Goal: Task Accomplishment & Management: Manage account settings

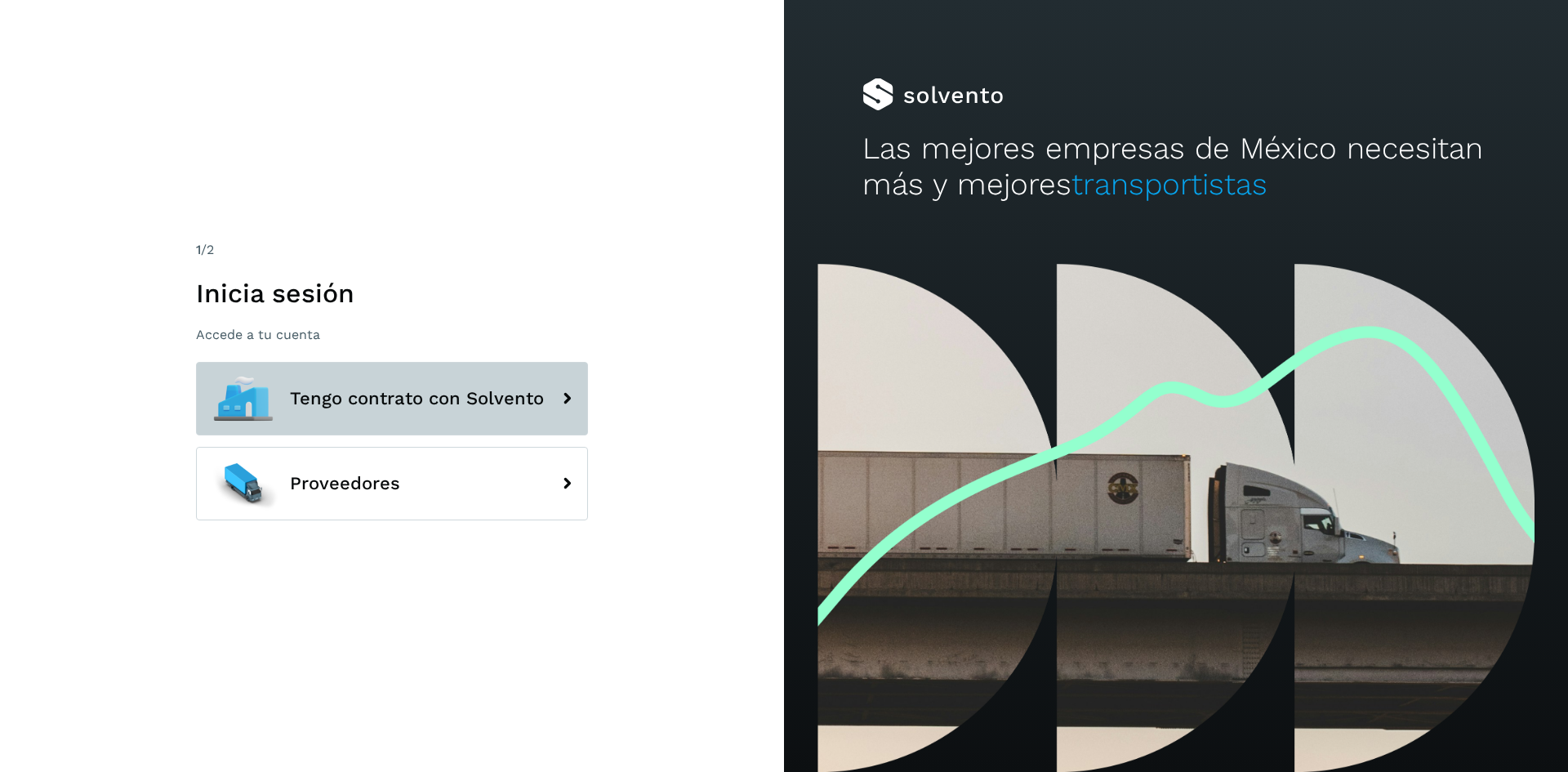
click at [543, 377] on button "Tengo contrato con Solvento" at bounding box center [392, 398] width 392 height 73
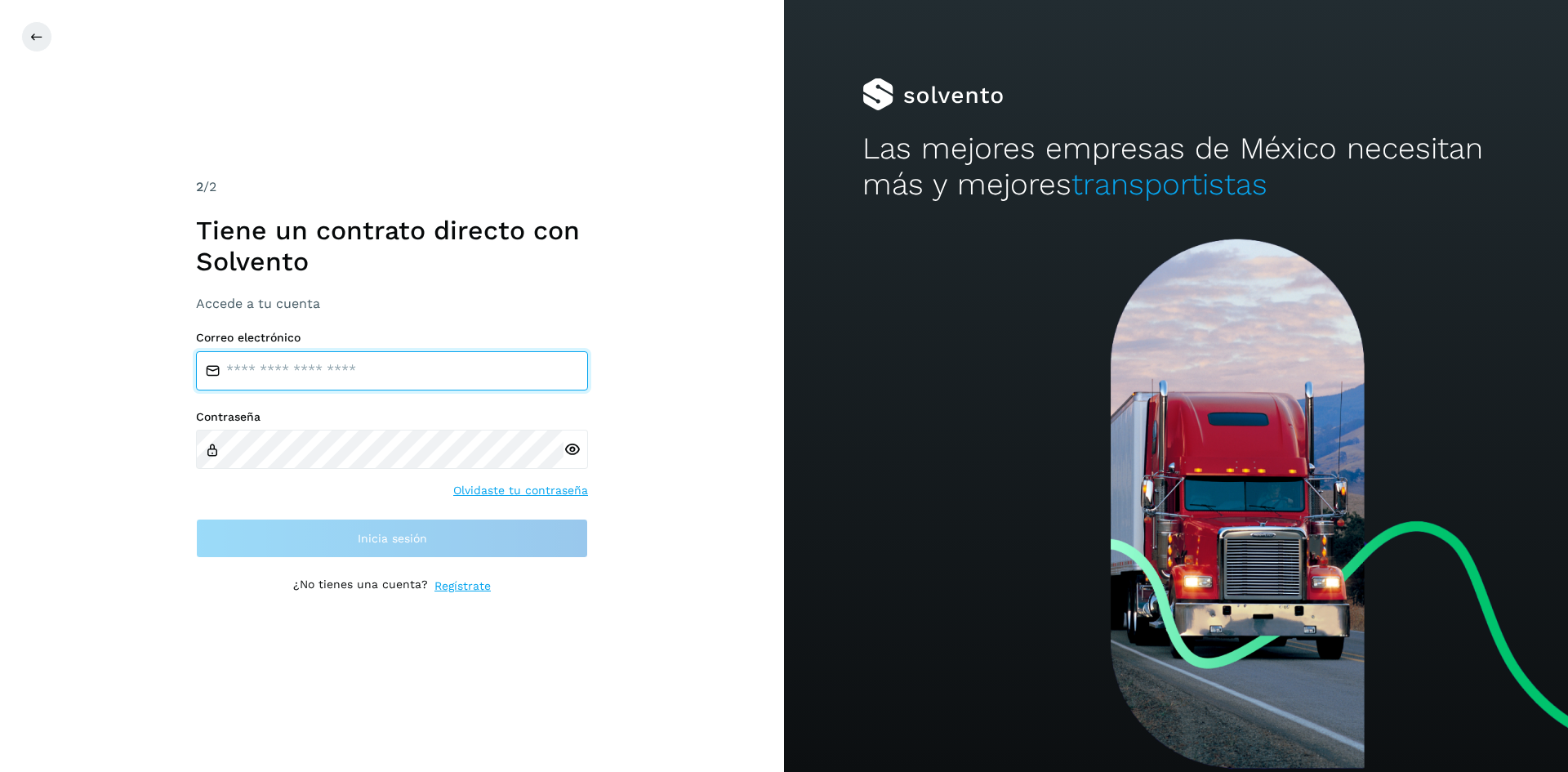
type input "**********"
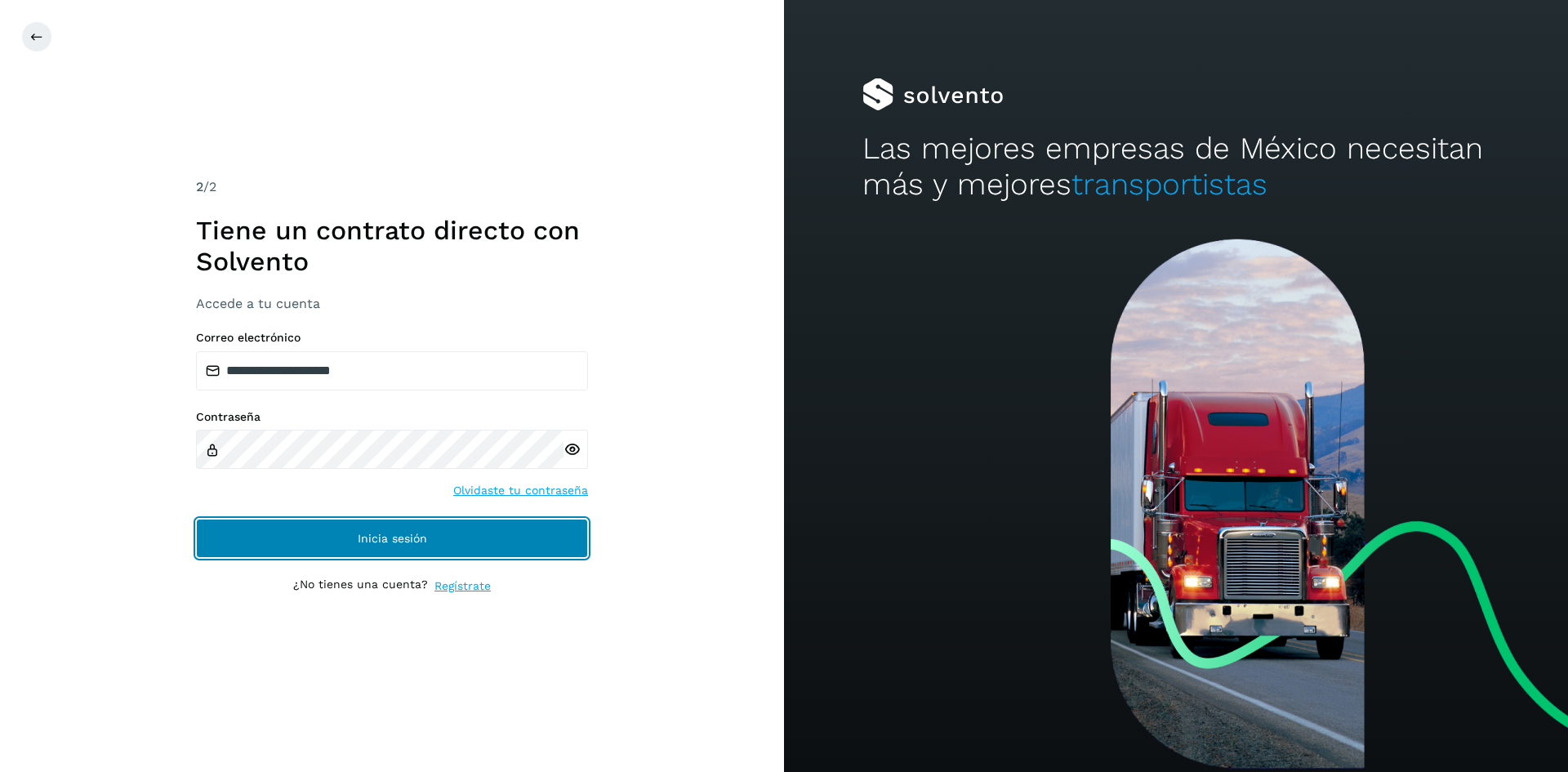
drag, startPoint x: 544, startPoint y: 378, endPoint x: 444, endPoint y: 537, distance: 187.8
click at [444, 537] on button "Inicia sesión" at bounding box center [392, 539] width 392 height 39
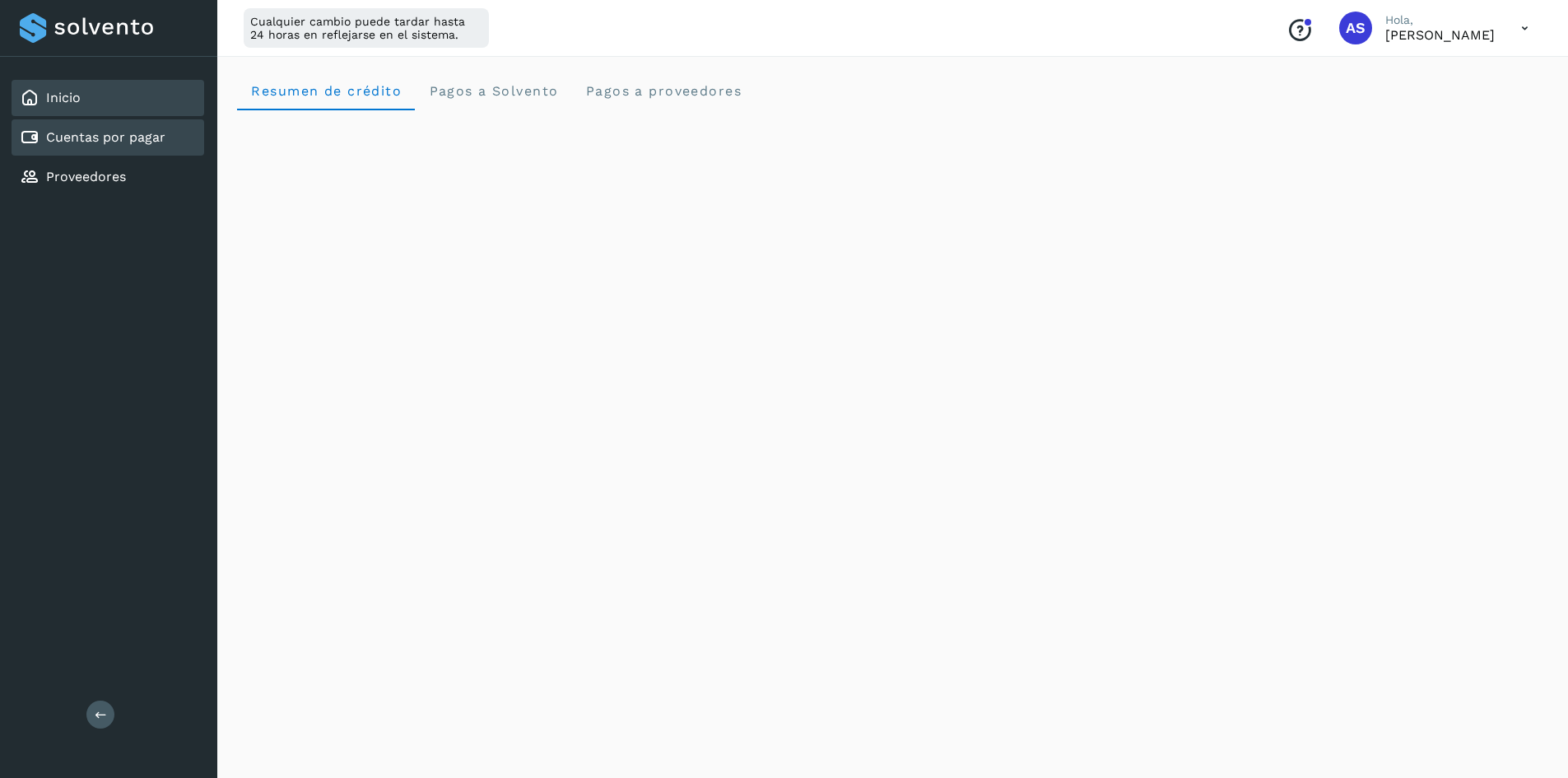
click at [103, 125] on div "Cuentas por pagar" at bounding box center [108, 137] width 193 height 36
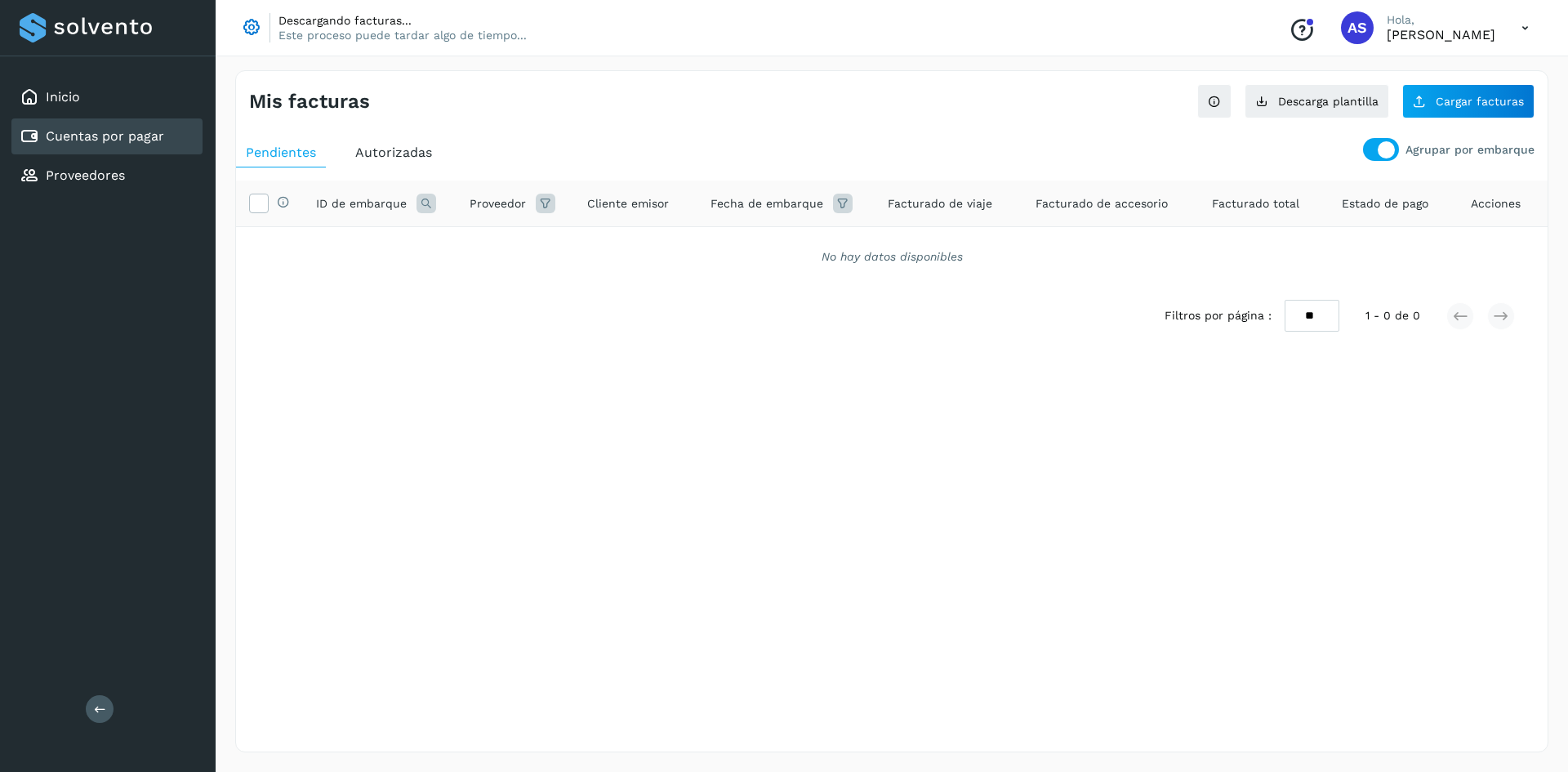
click at [84, 193] on div "Inicio Cuentas por pagar Proveedores" at bounding box center [107, 137] width 216 height 160
click at [96, 185] on div "Proveedores" at bounding box center [107, 176] width 191 height 36
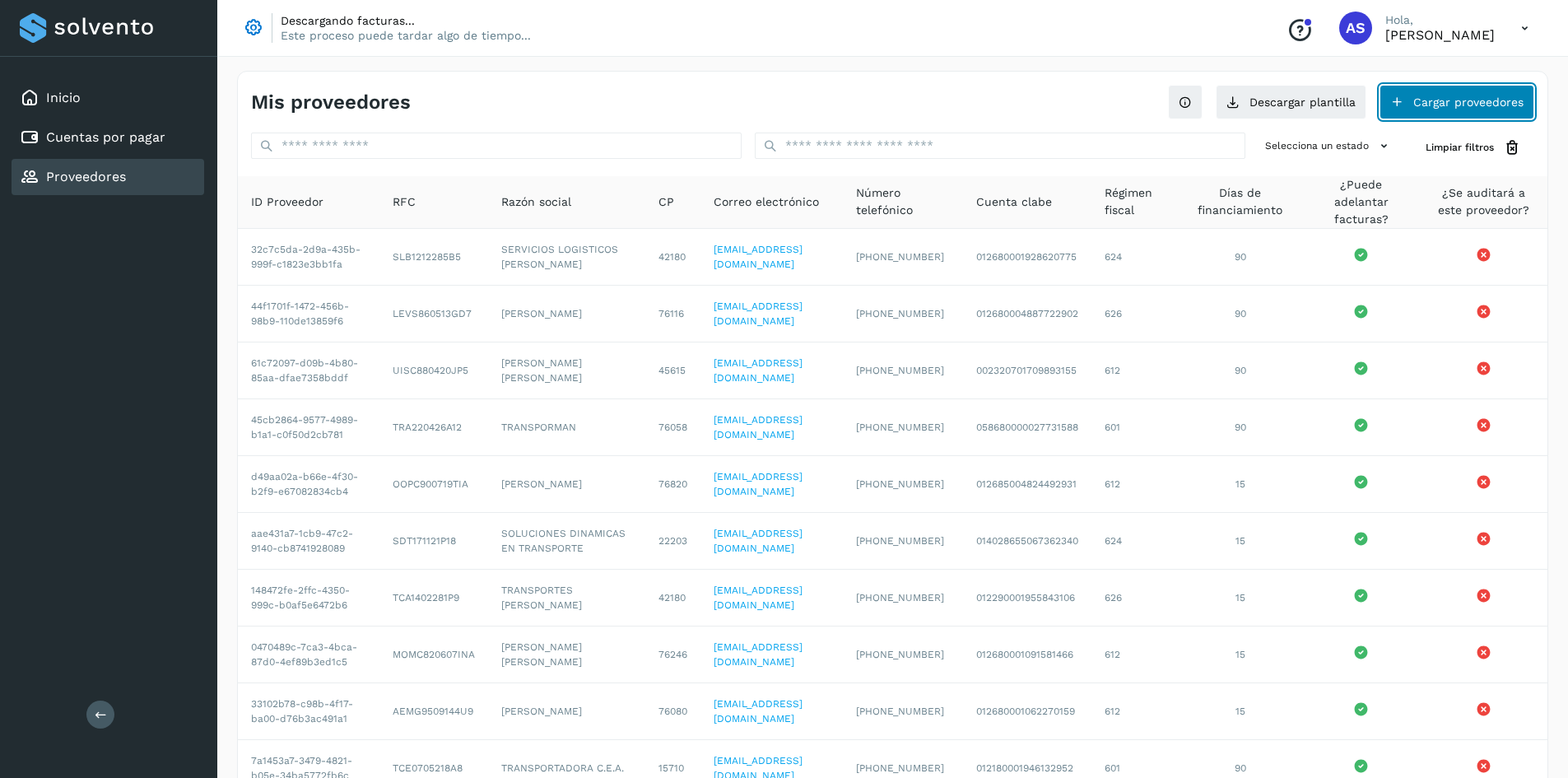
click at [1457, 107] on button "Cargar proveedores" at bounding box center [1456, 101] width 154 height 34
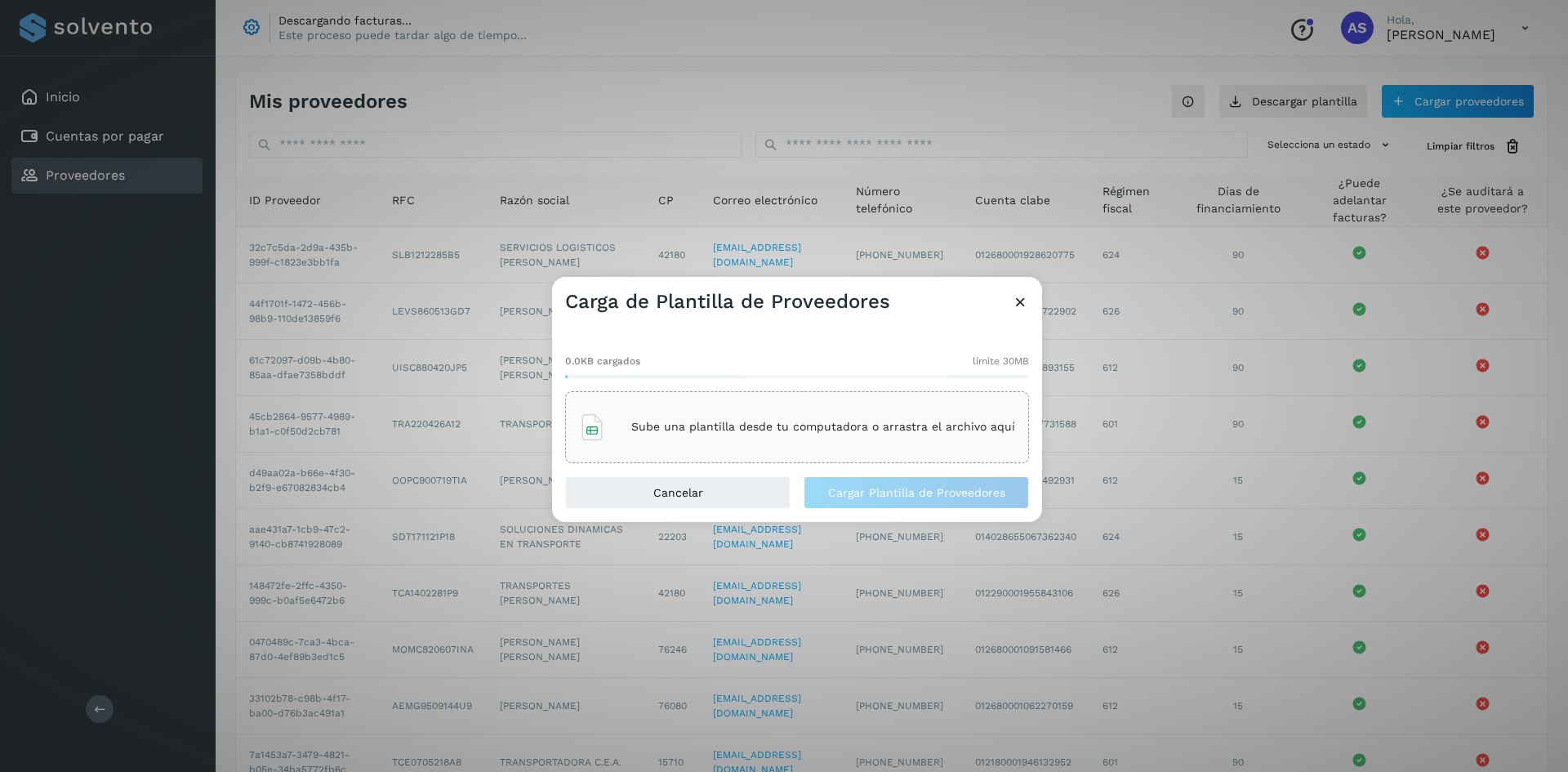
click at [1014, 303] on icon at bounding box center [1021, 303] width 18 height 18
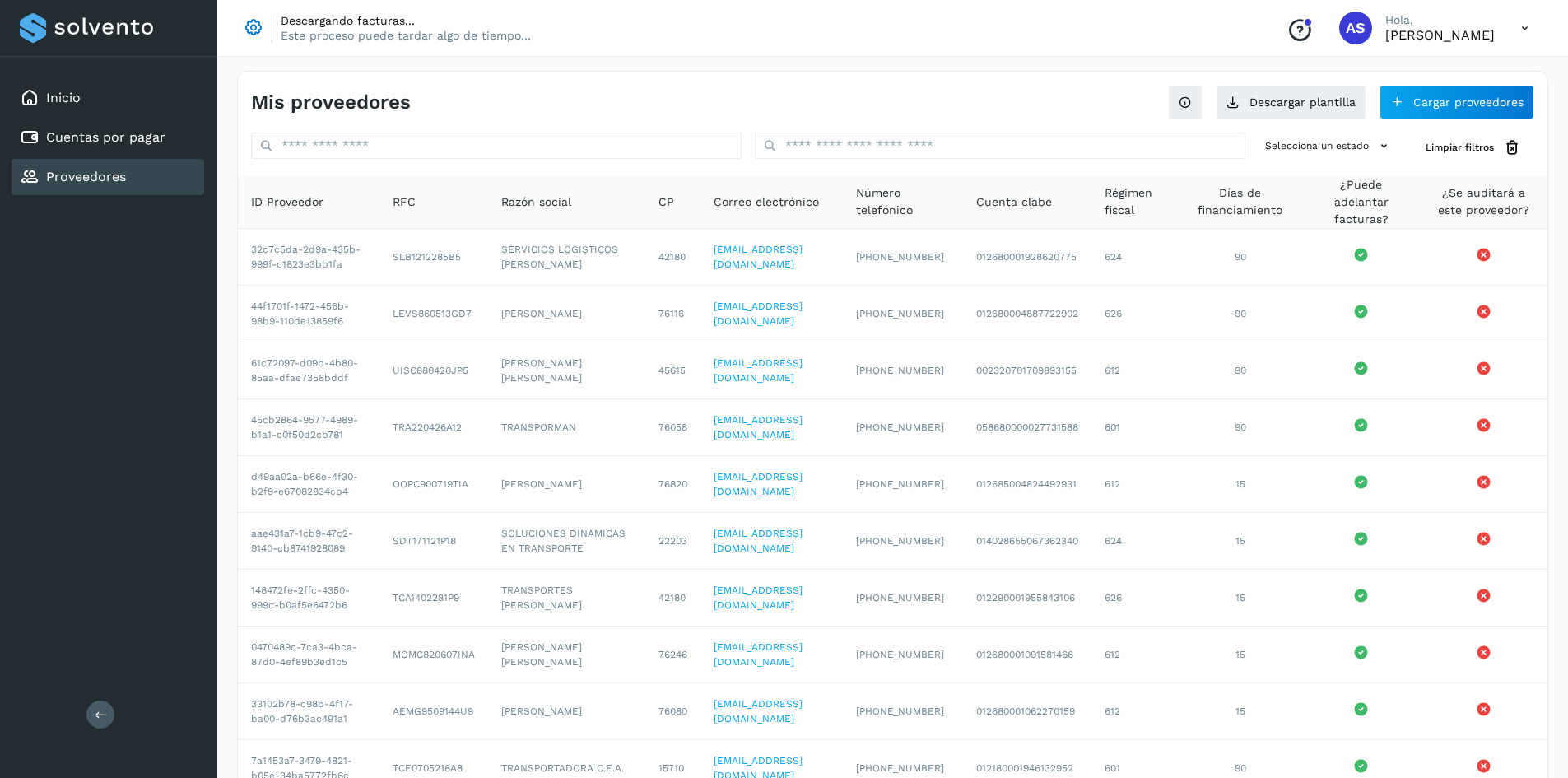
click at [1273, 121] on div "Mis proveedores Descargar plantilla Cargar proveedores Selecciona un estado Lim…" at bounding box center [892, 463] width 1310 height 785
click at [1276, 114] on button "Descargar plantilla" at bounding box center [1290, 101] width 150 height 34
click at [1316, 100] on button "Descargar plantilla" at bounding box center [1290, 101] width 150 height 34
click at [1465, 108] on button "Cargar proveedores" at bounding box center [1456, 101] width 154 height 34
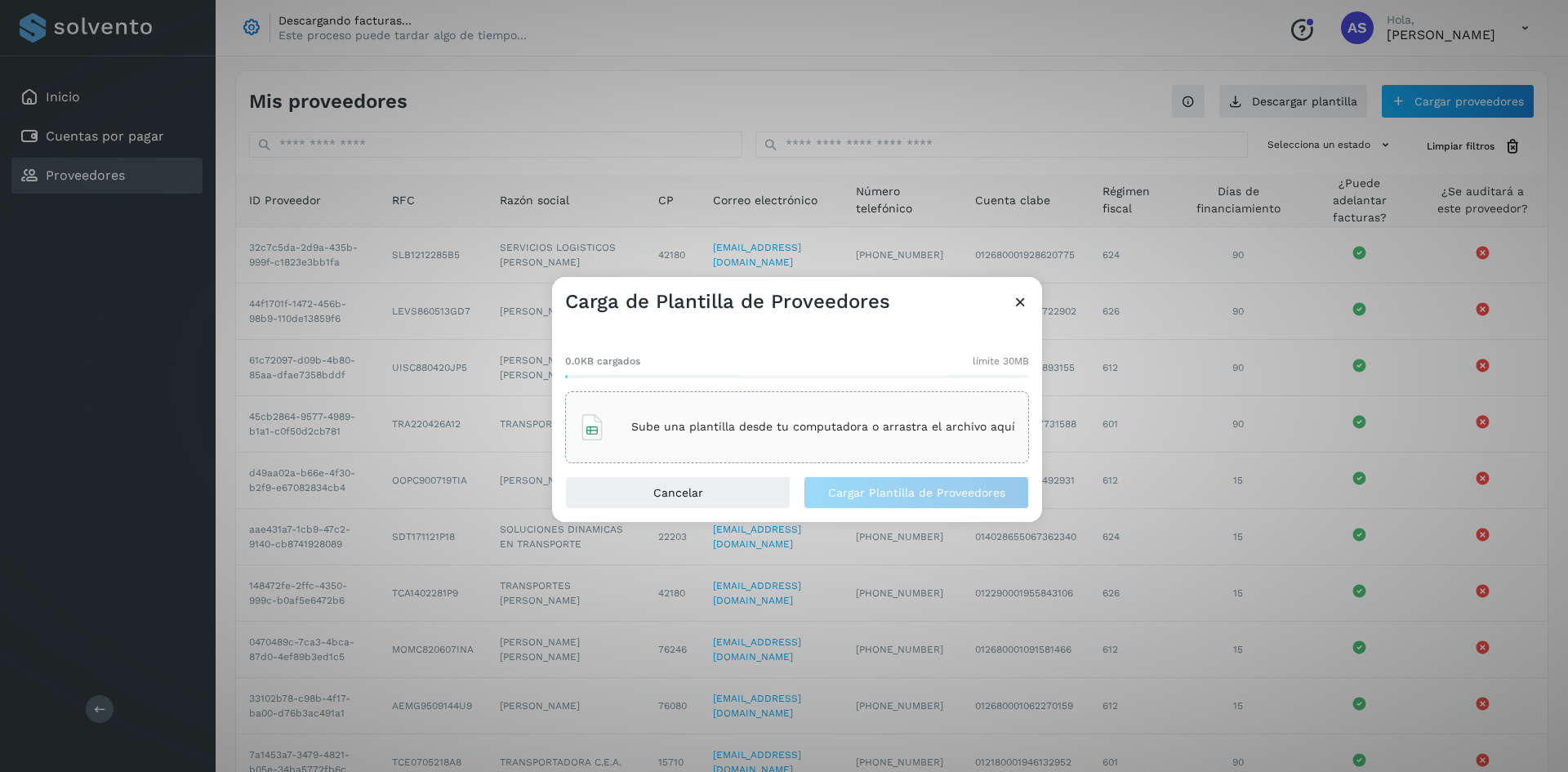
click at [720, 431] on p "Sube una plantilla desde tu computadora o arrastra el archivo aquí" at bounding box center [823, 427] width 383 height 14
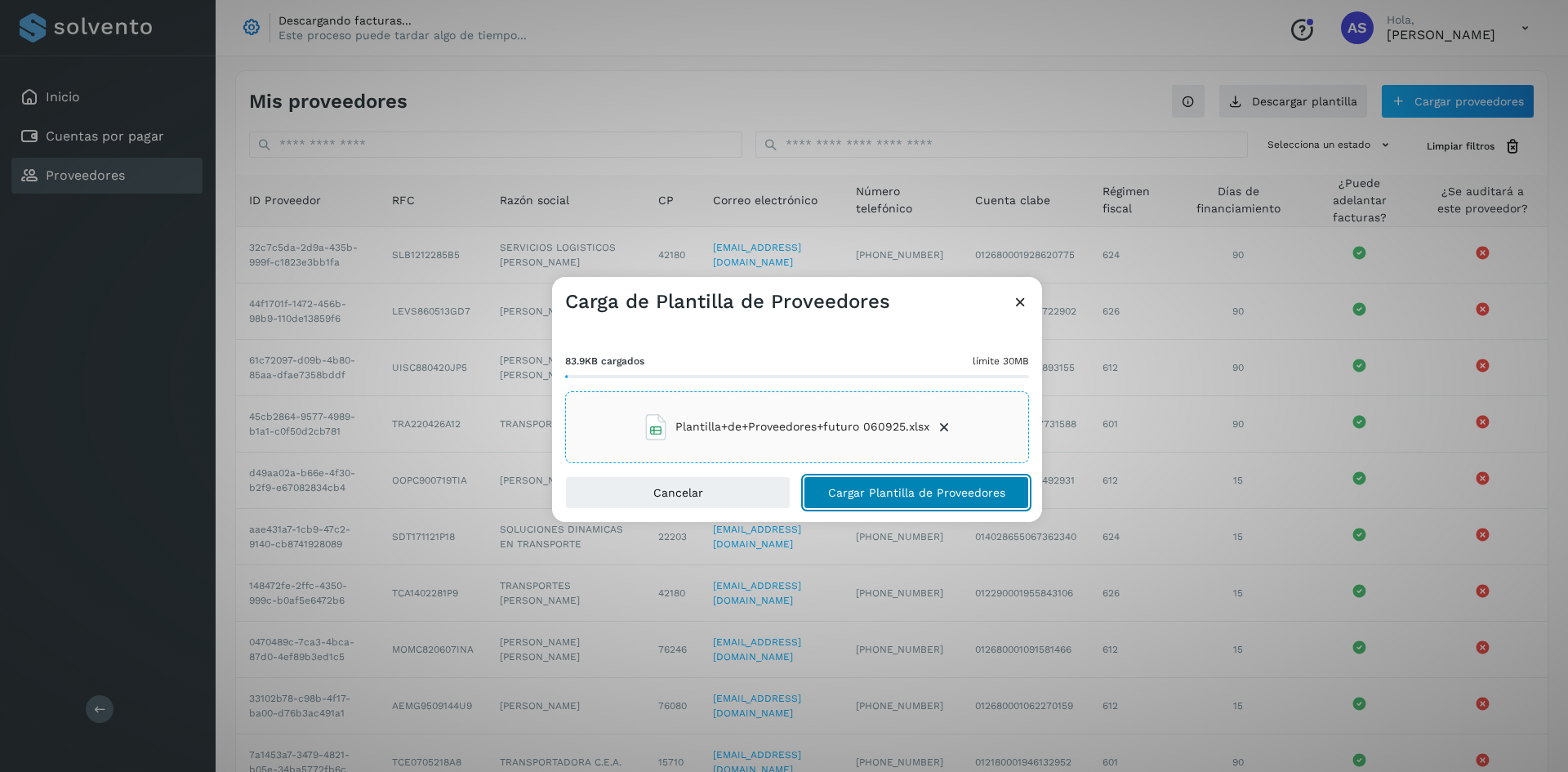
click at [919, 507] on button "Cargar Plantilla de Proveedores" at bounding box center [916, 492] width 225 height 32
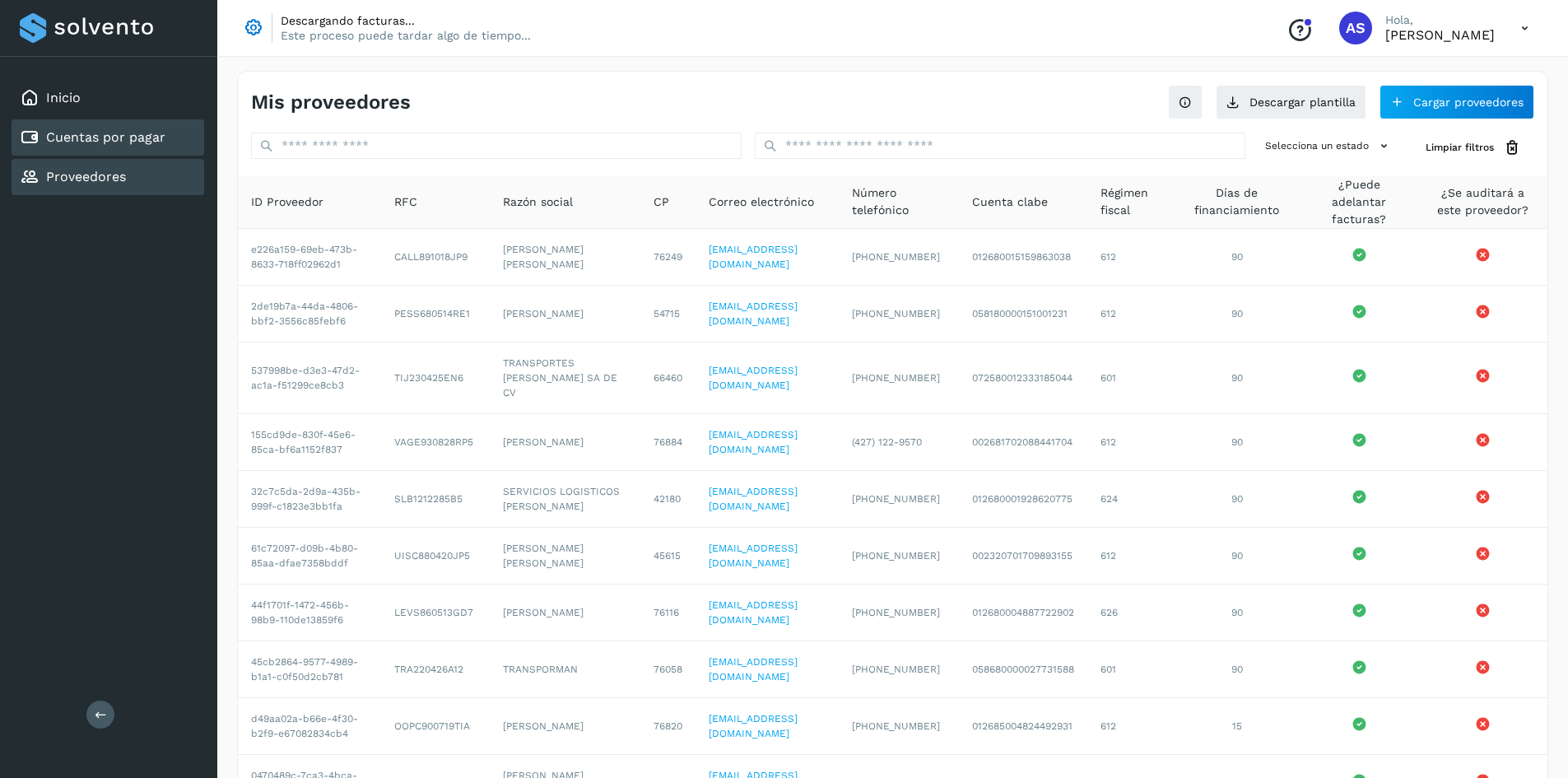
click at [165, 154] on div "Cuentas por pagar" at bounding box center [108, 137] width 193 height 36
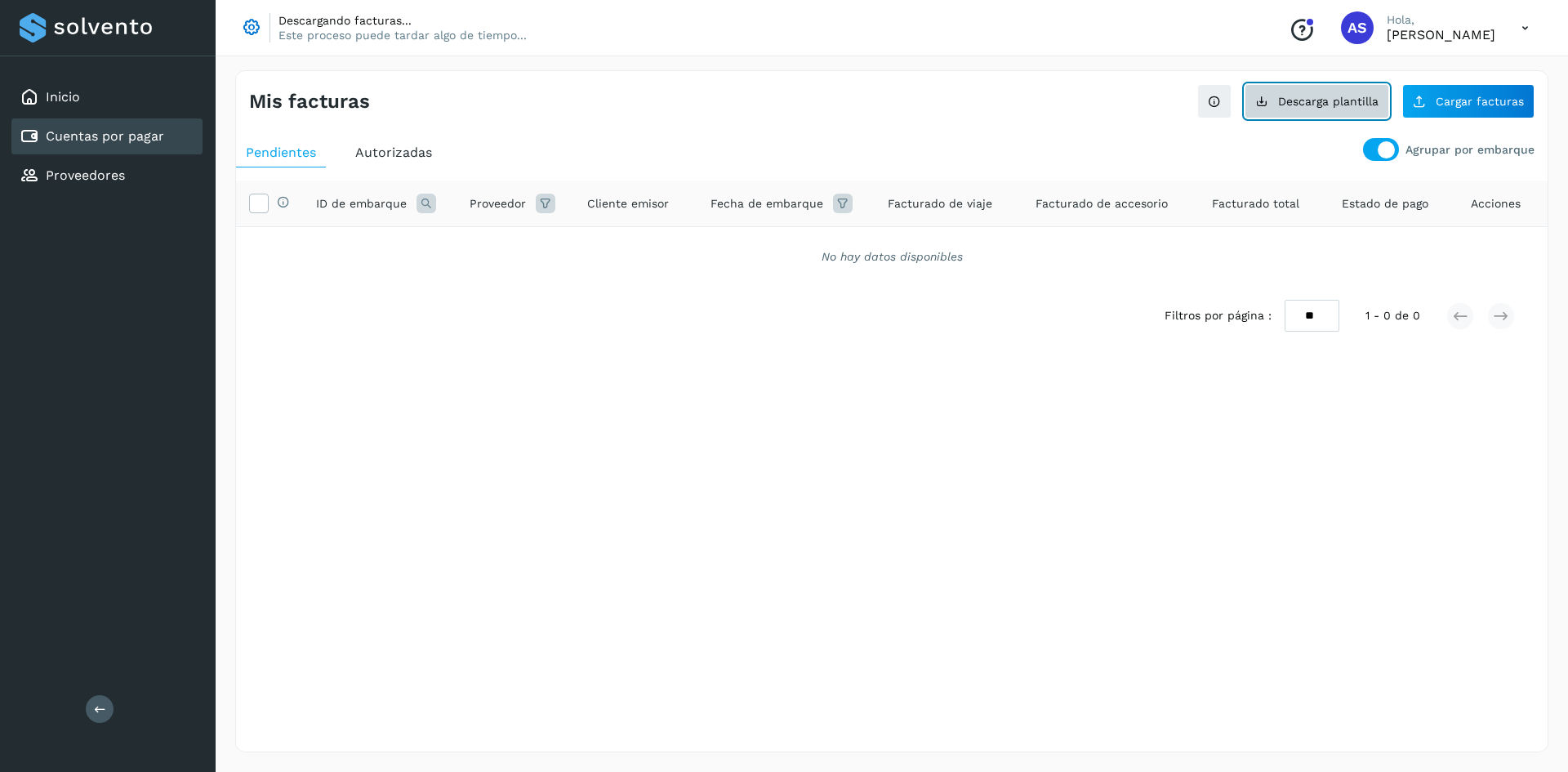
click at [1361, 107] on button "Descarga plantilla" at bounding box center [1317, 101] width 144 height 34
click at [1431, 109] on button "Cargar facturas" at bounding box center [1468, 101] width 133 height 34
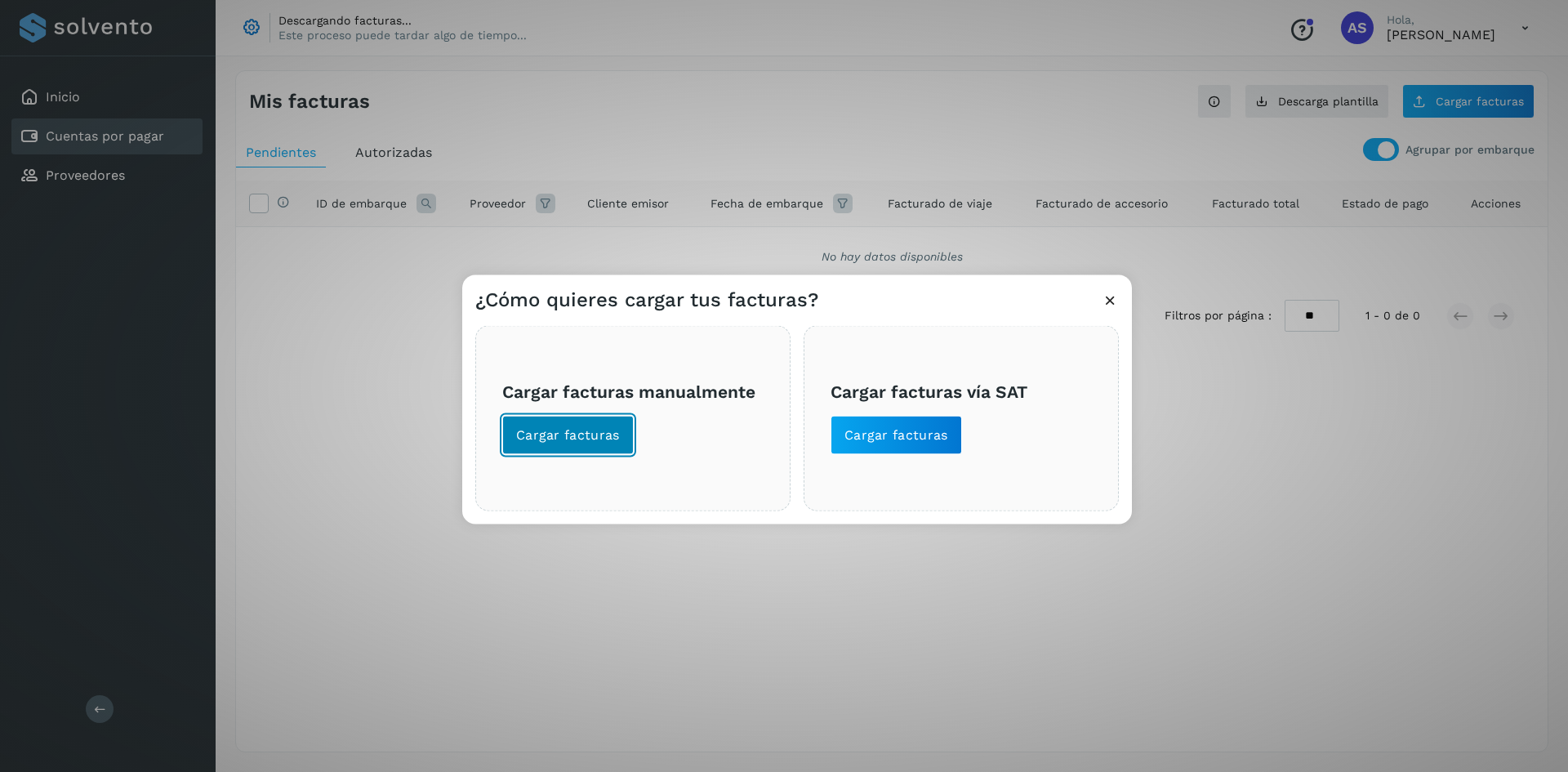
click at [589, 431] on span "Cargar facturas" at bounding box center [568, 434] width 103 height 18
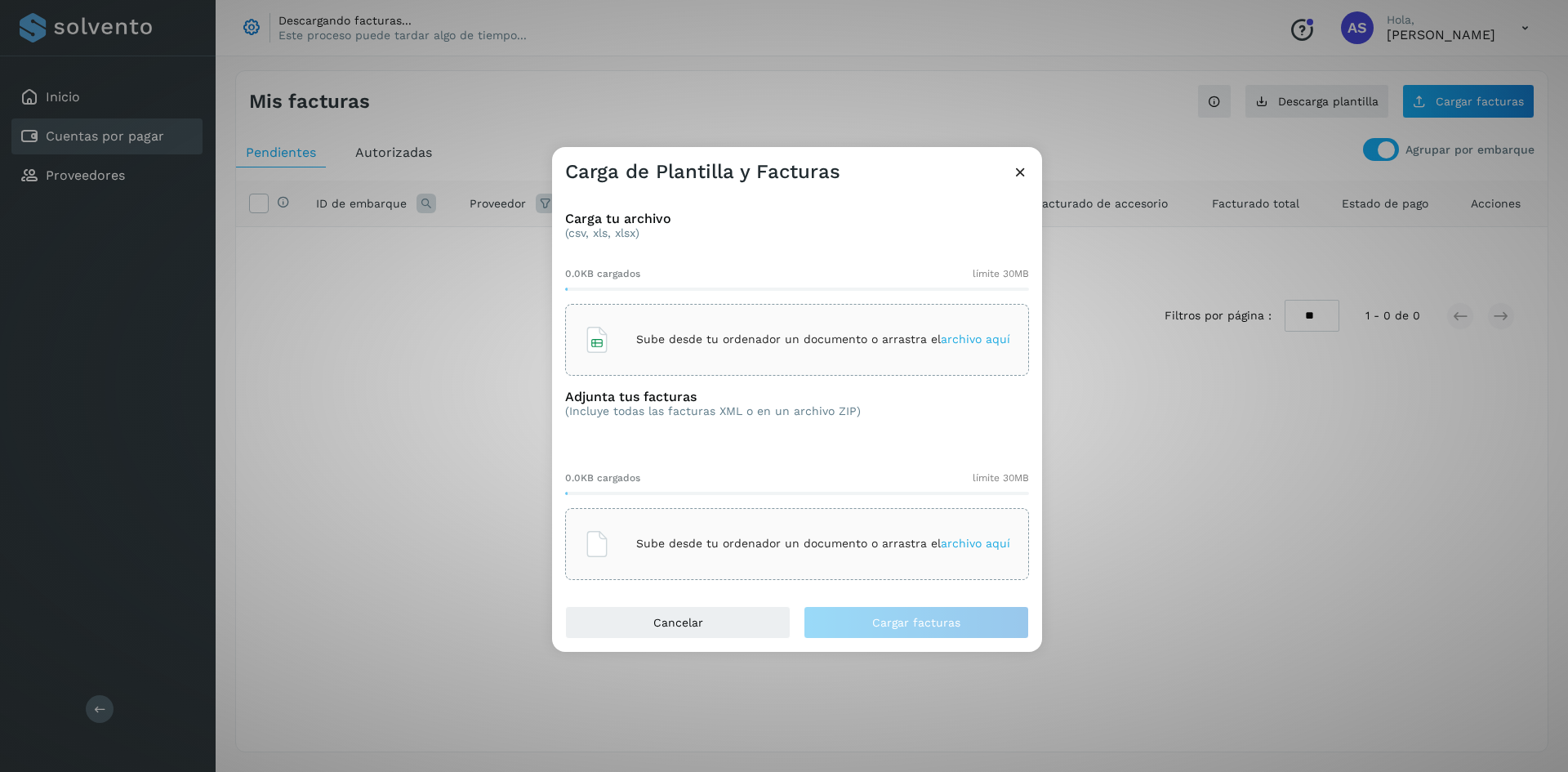
click at [1117, 452] on div "Carga de Plantilla y Facturas Carga tu archivo (csv, xls, xlsx) 0.0KB cargados …" at bounding box center [784, 386] width 1568 height 772
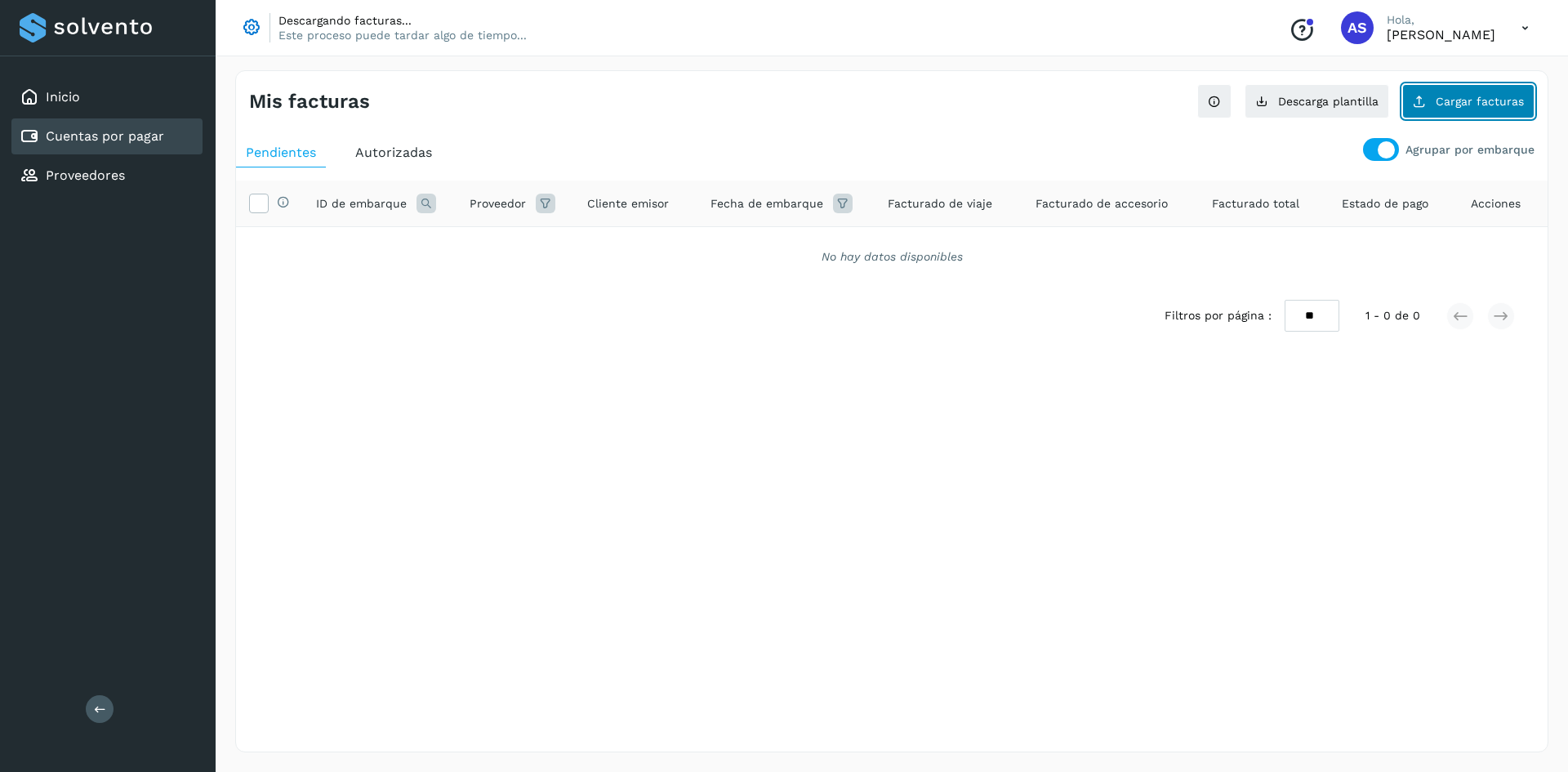
click at [1425, 102] on icon at bounding box center [1419, 101] width 13 height 13
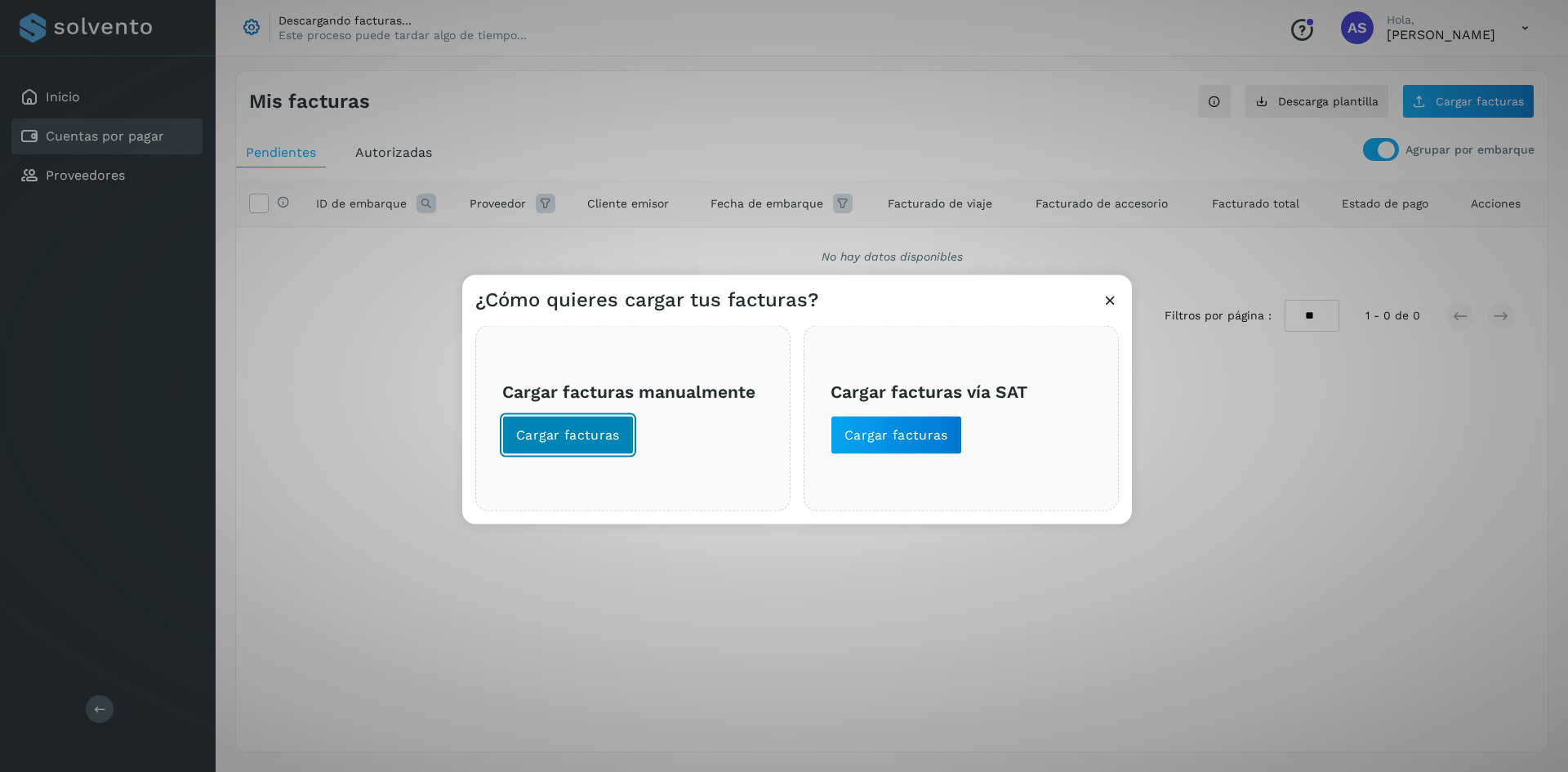
click at [586, 430] on span "Cargar facturas" at bounding box center [568, 434] width 103 height 18
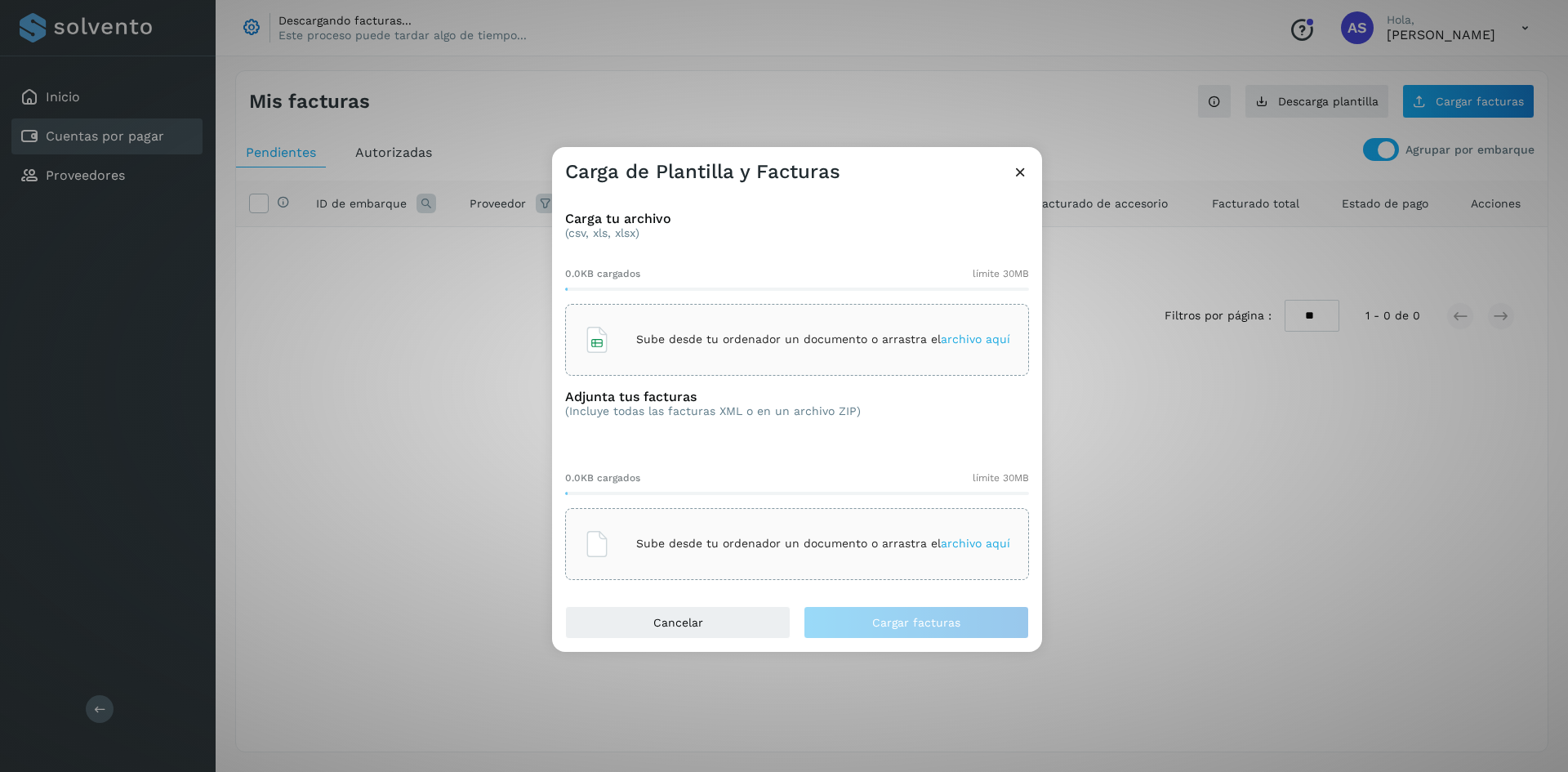
click at [706, 359] on div "Sube desde tu ordenador un documento o arrastra el archivo aquí" at bounding box center [796, 340] width 426 height 44
click at [751, 564] on div "Sube desde tu ordenador un documento o arrastra el archivo aquí" at bounding box center [796, 544] width 426 height 44
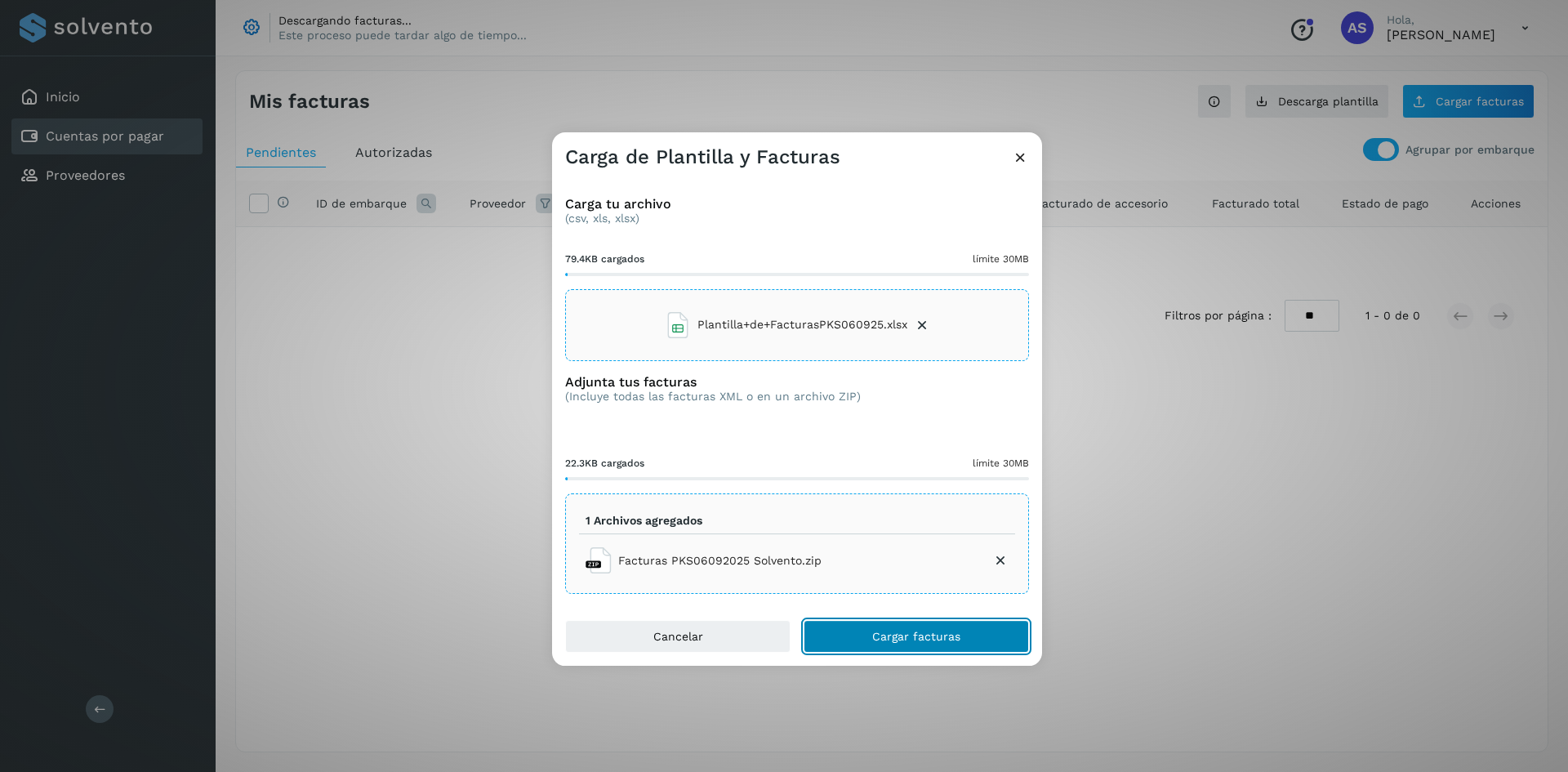
click at [862, 625] on button "Cargar facturas" at bounding box center [916, 635] width 225 height 32
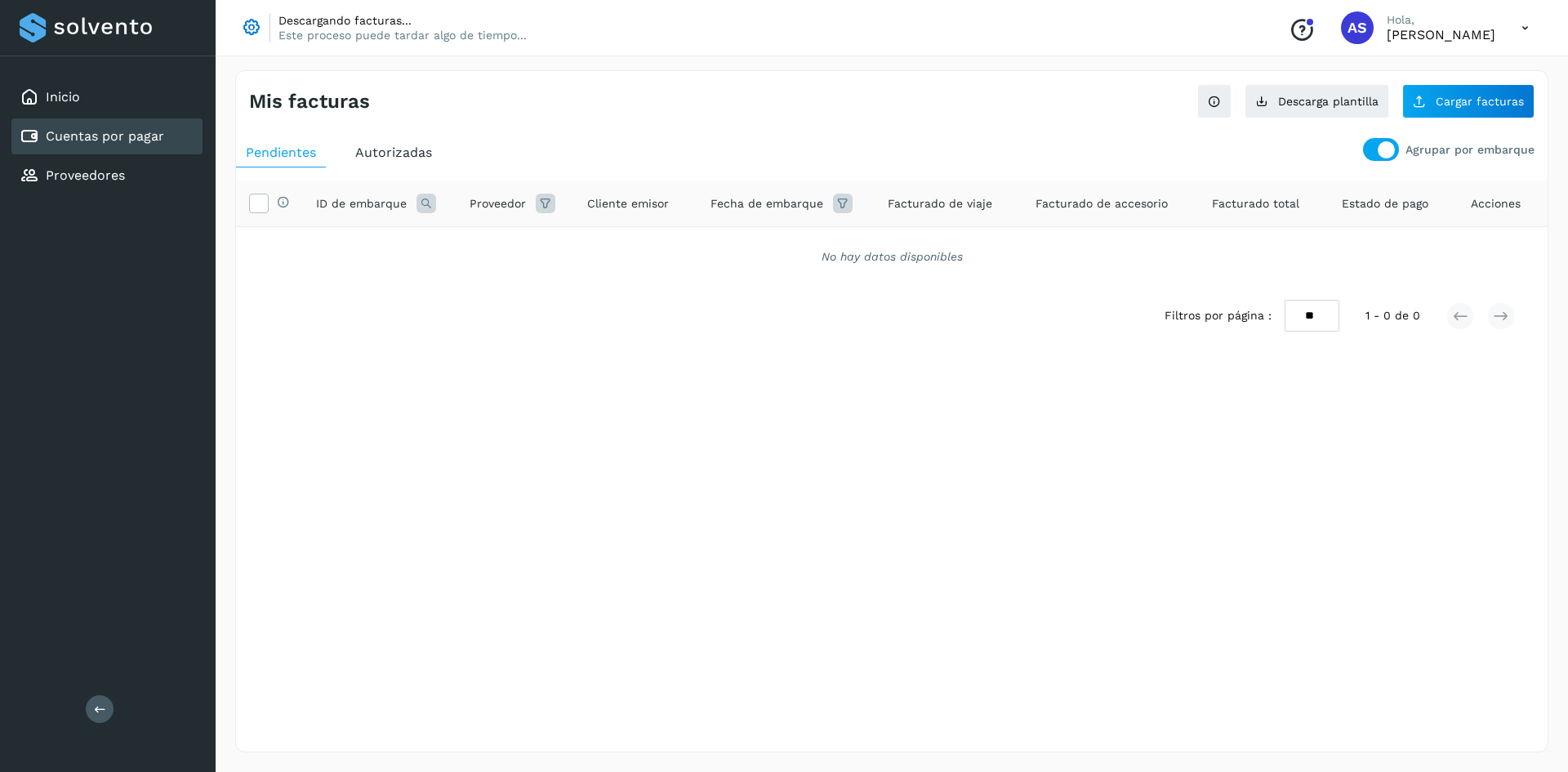
click at [352, 154] on div "Autorizadas" at bounding box center [393, 152] width 97 height 29
click at [318, 148] on div "Pendientes" at bounding box center [281, 152] width 90 height 29
click at [138, 130] on link "Cuentas por pagar" at bounding box center [104, 136] width 118 height 16
click at [86, 171] on link "Proveedores" at bounding box center [85, 176] width 79 height 16
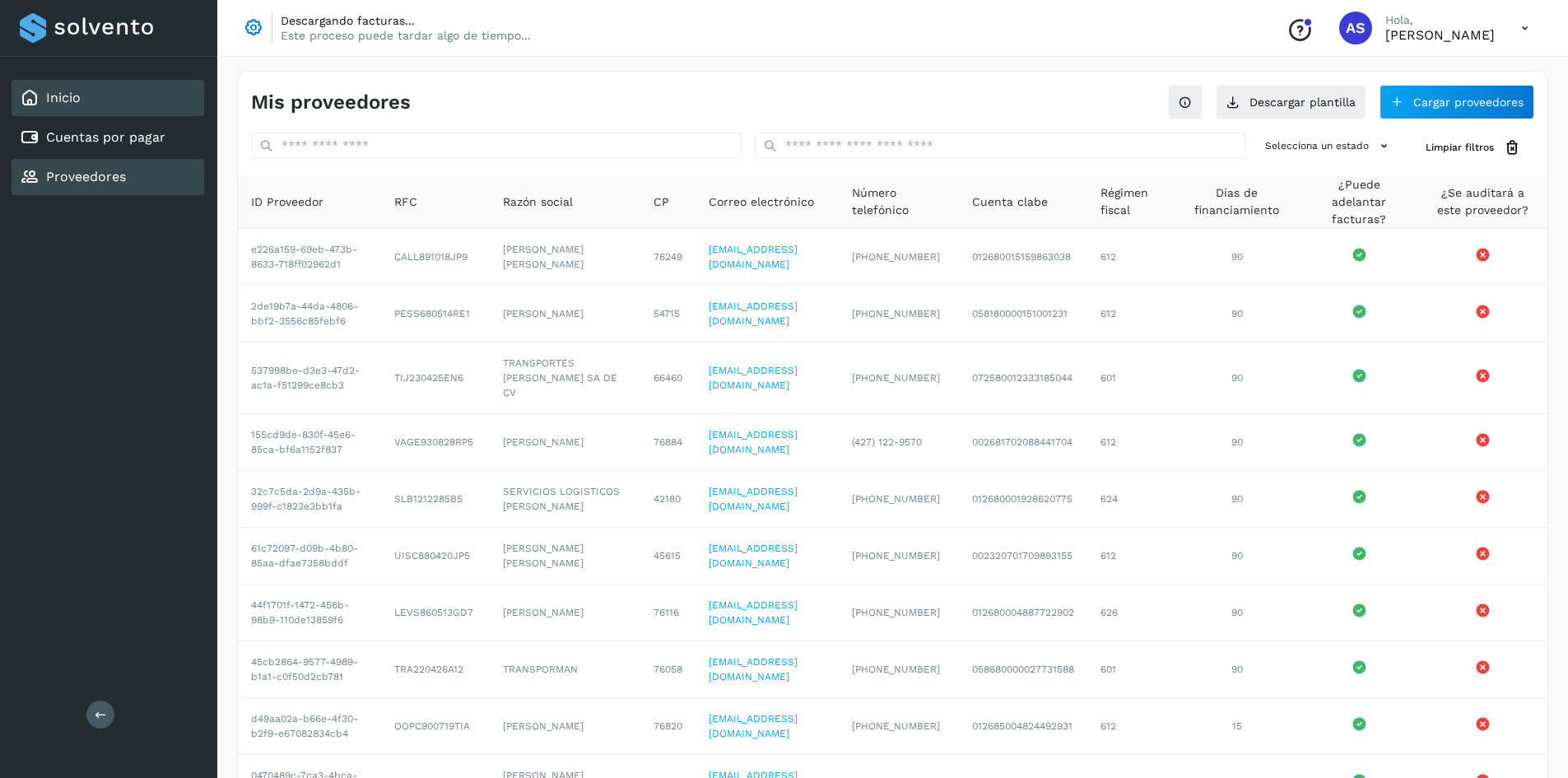
click at [96, 103] on div "Inicio" at bounding box center [108, 97] width 193 height 36
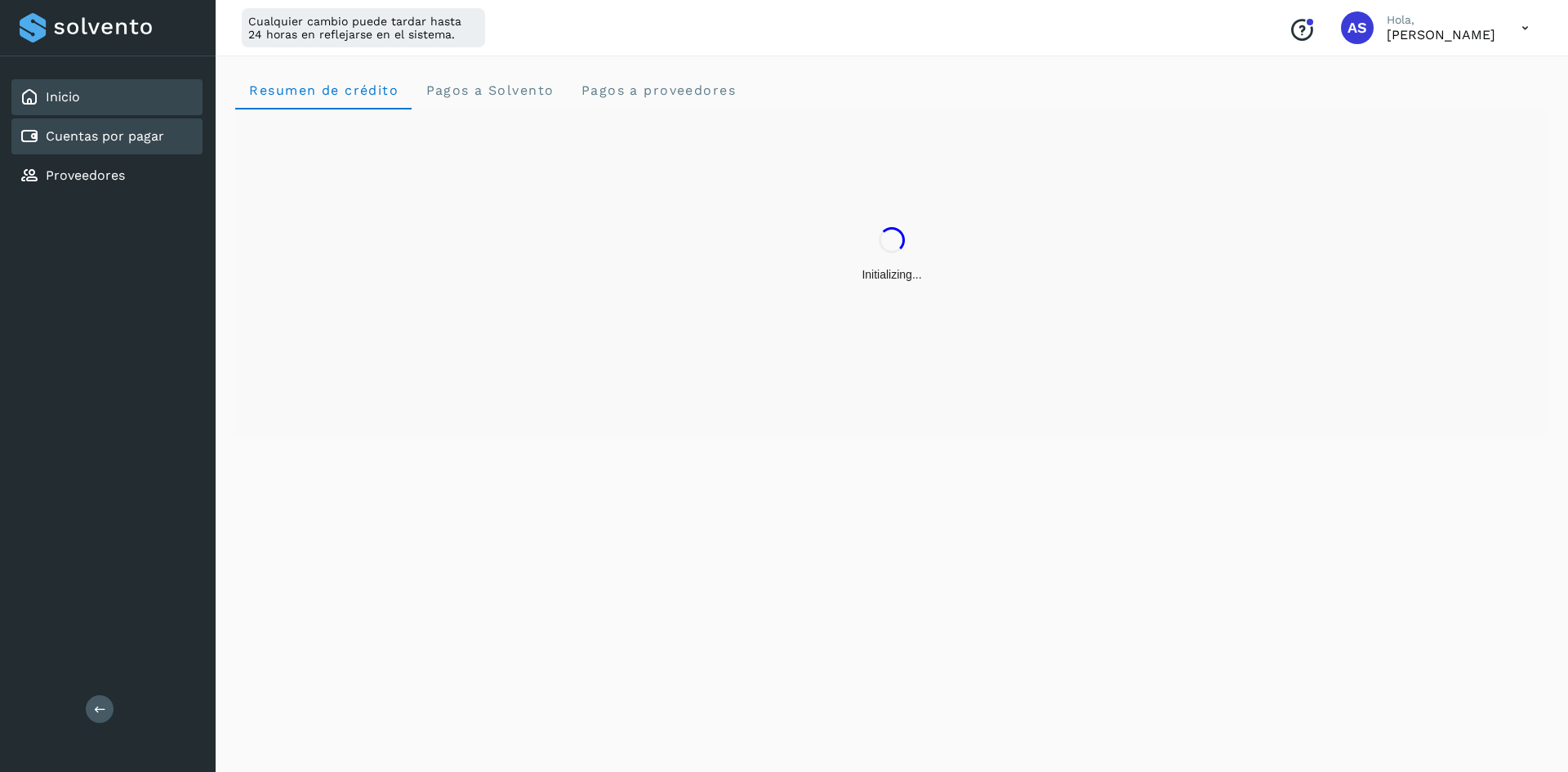
click at [109, 131] on link "Cuentas por pagar" at bounding box center [104, 136] width 118 height 16
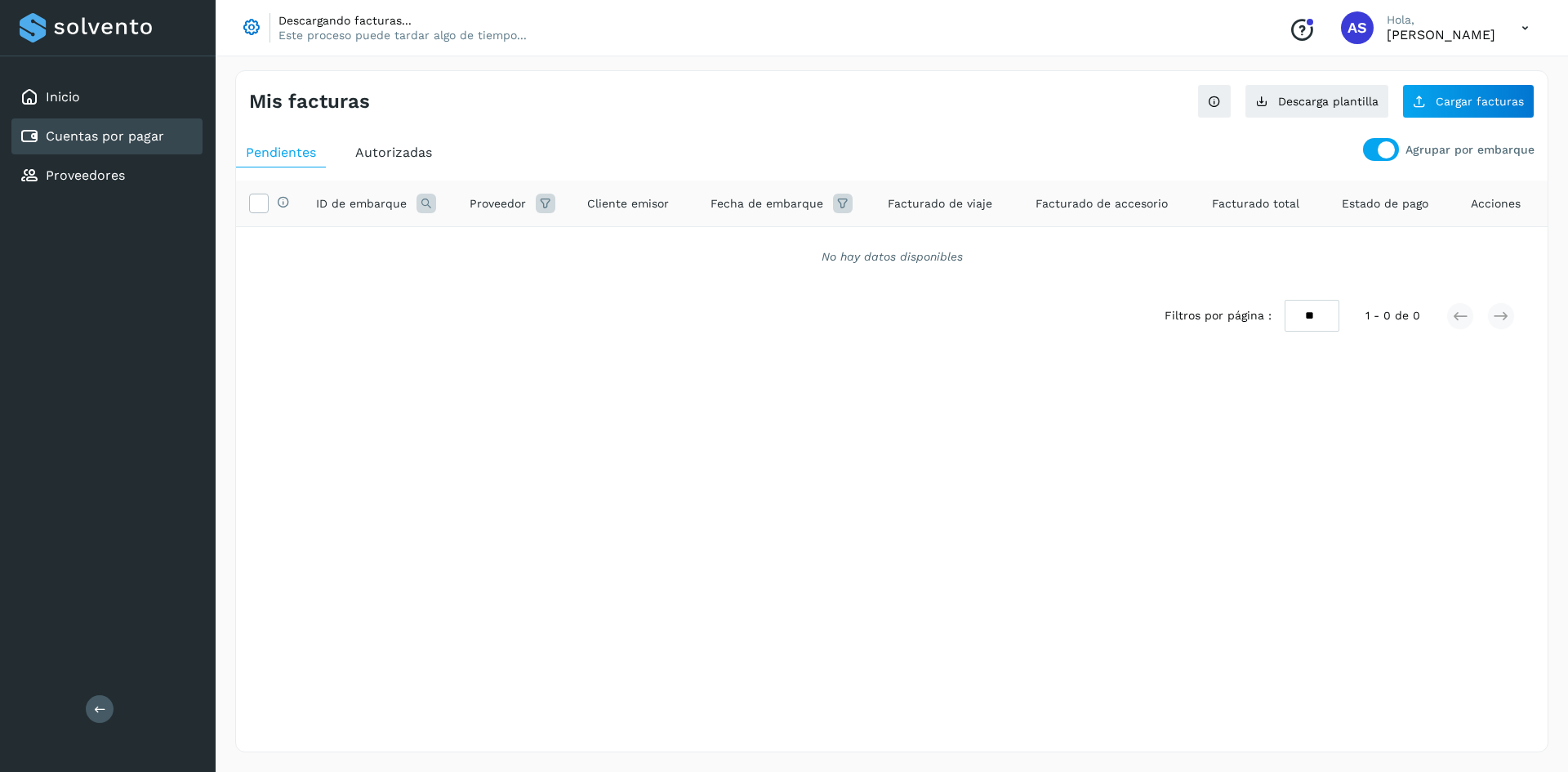
click at [1373, 138] on div at bounding box center [1381, 148] width 36 height 22
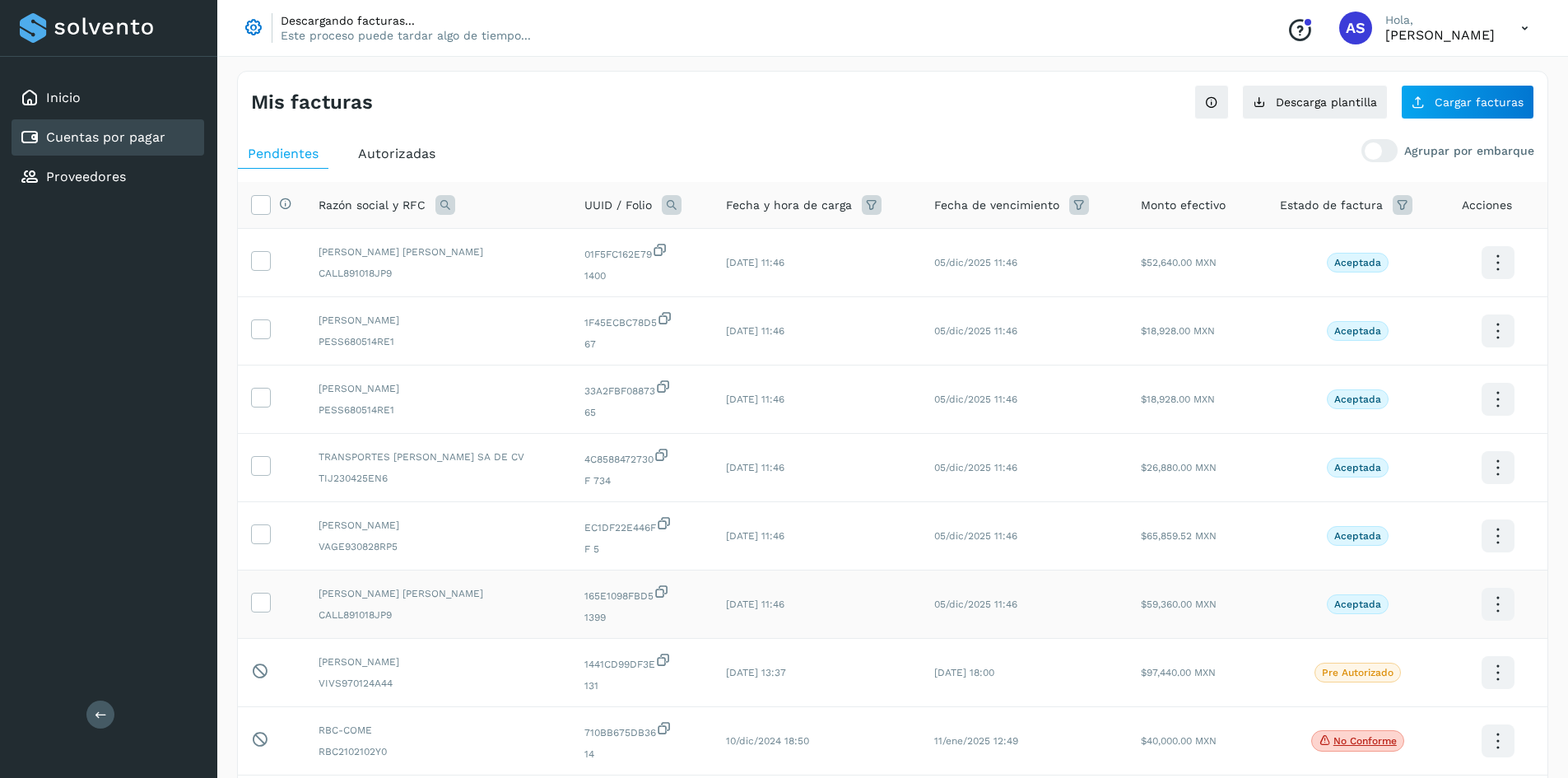
click at [261, 591] on td at bounding box center [271, 604] width 68 height 68
click at [261, 596] on icon at bounding box center [261, 602] width 18 height 18
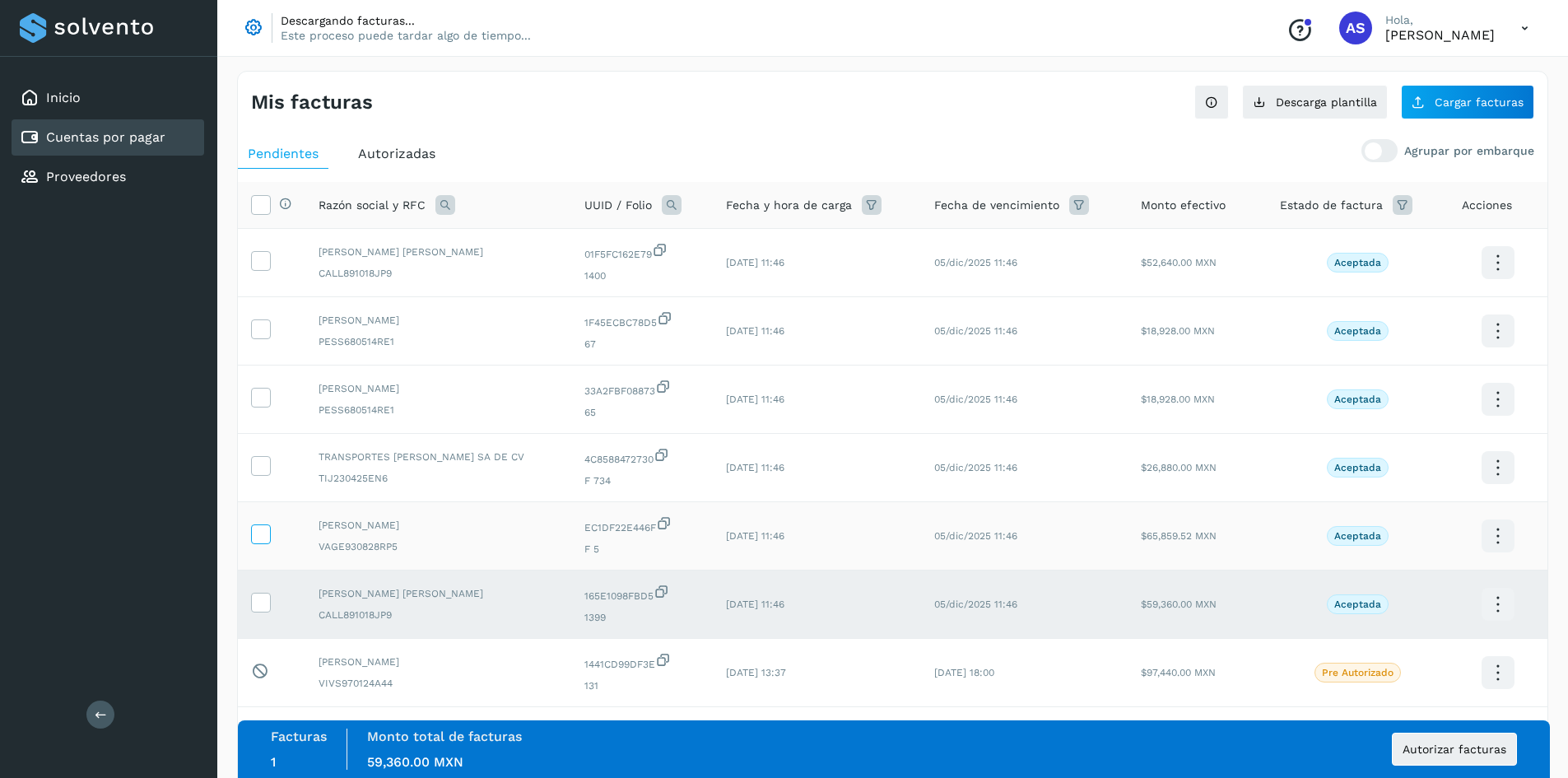
click at [263, 533] on icon at bounding box center [261, 533] width 18 height 18
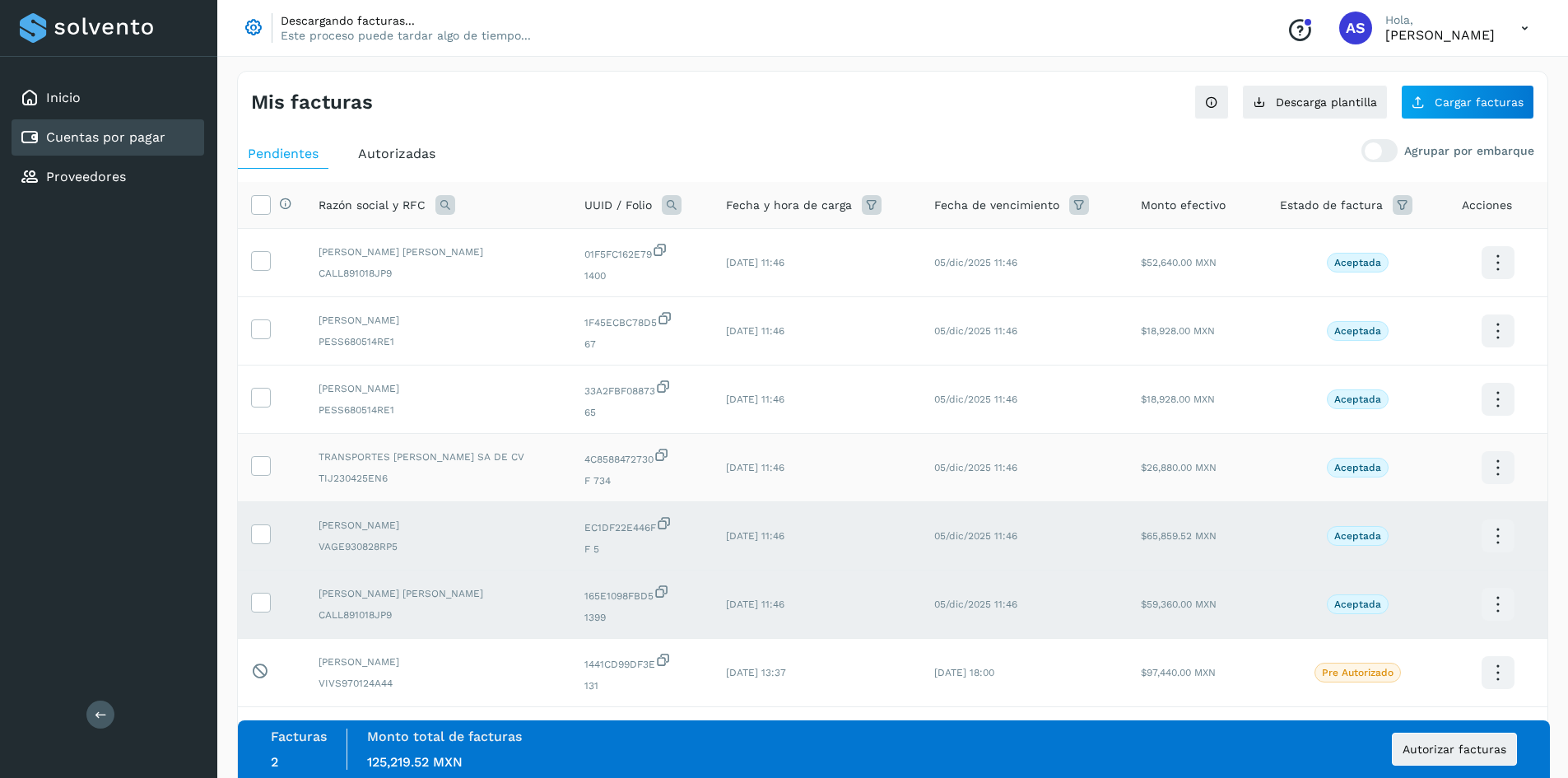
click at [263, 477] on td at bounding box center [271, 467] width 68 height 68
click at [265, 463] on icon at bounding box center [261, 465] width 18 height 18
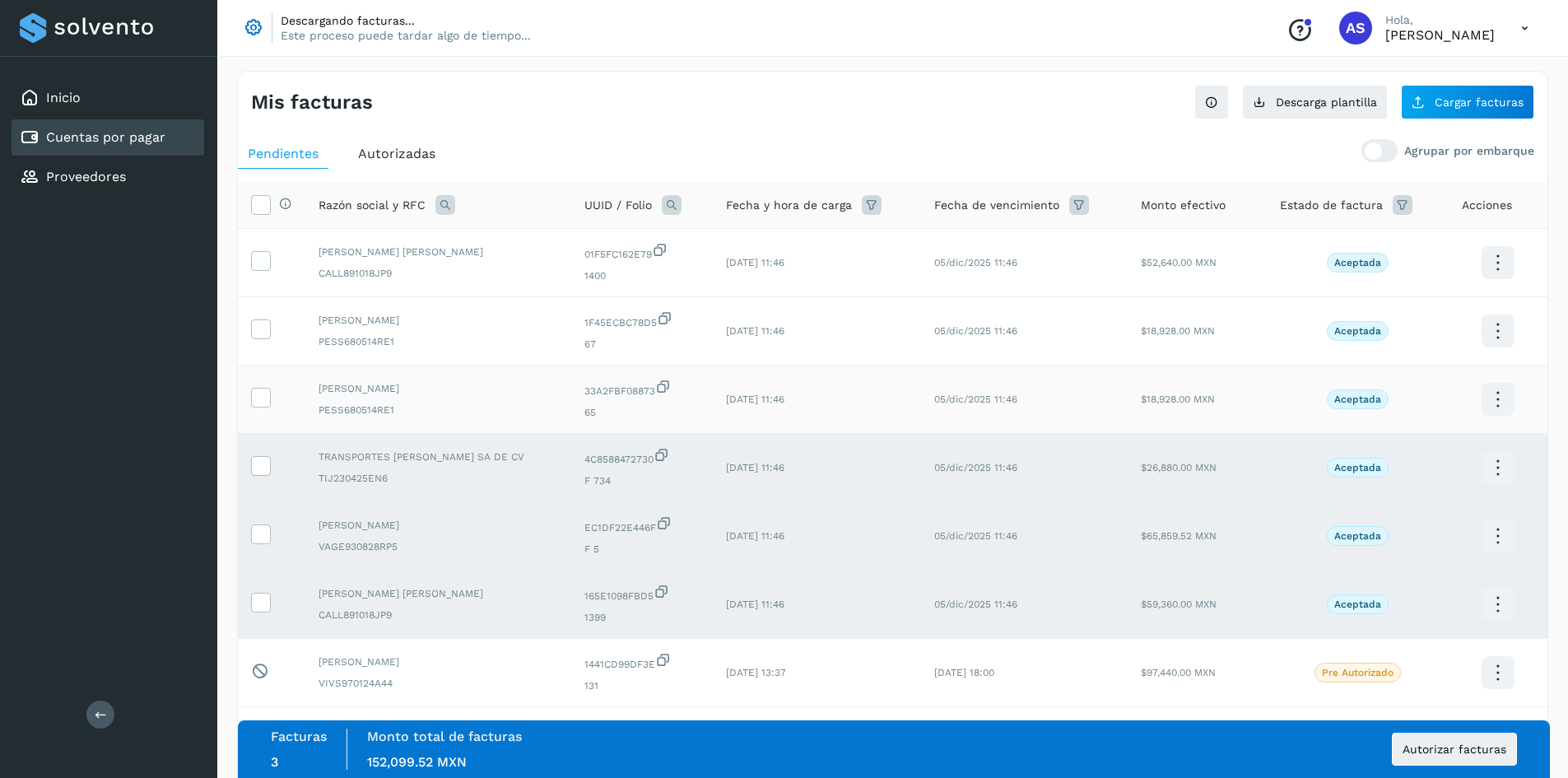
click at [266, 386] on td at bounding box center [271, 399] width 68 height 68
click at [261, 391] on icon at bounding box center [261, 396] width 18 height 18
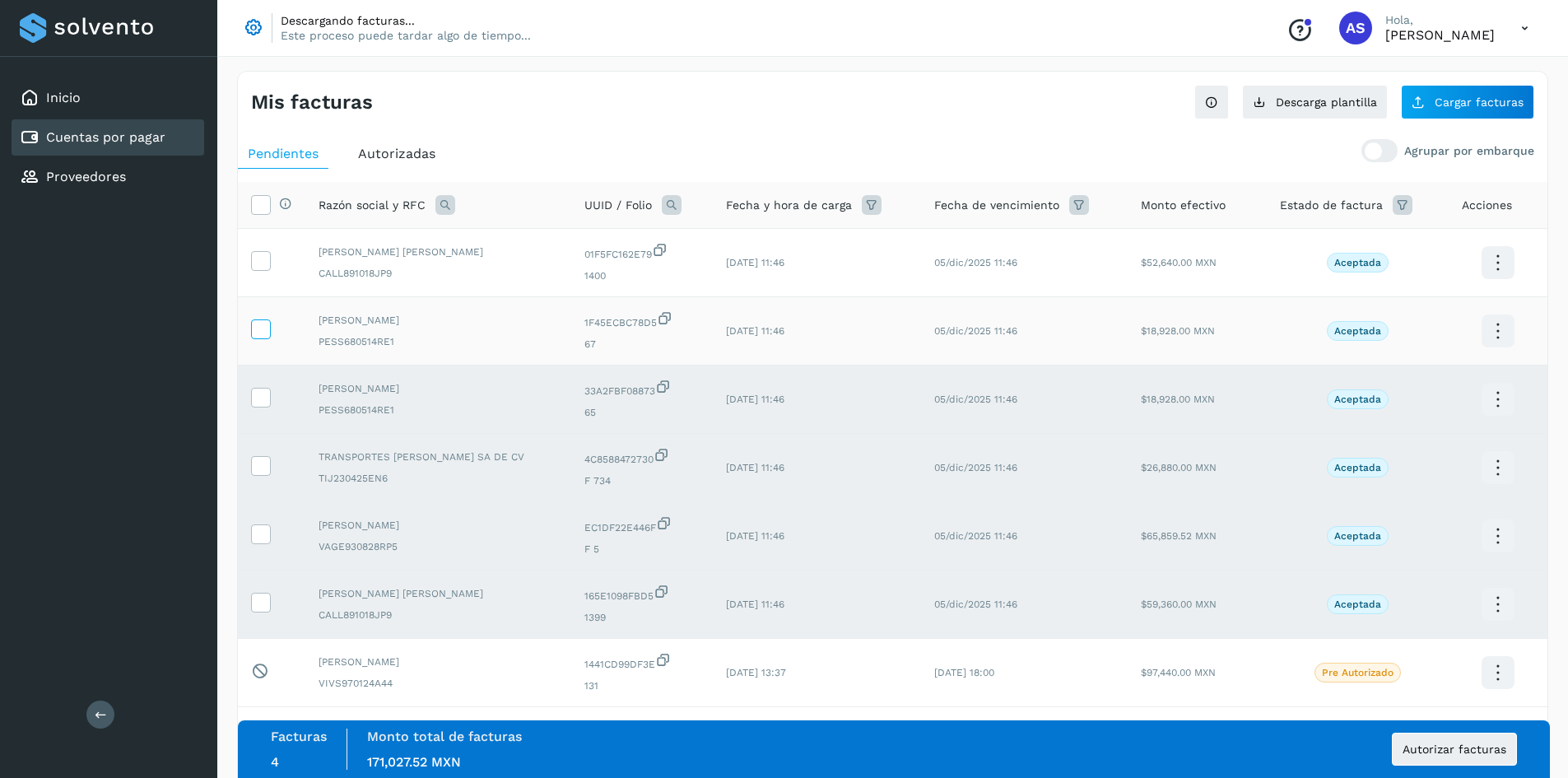
click at [261, 331] on icon at bounding box center [261, 329] width 18 height 18
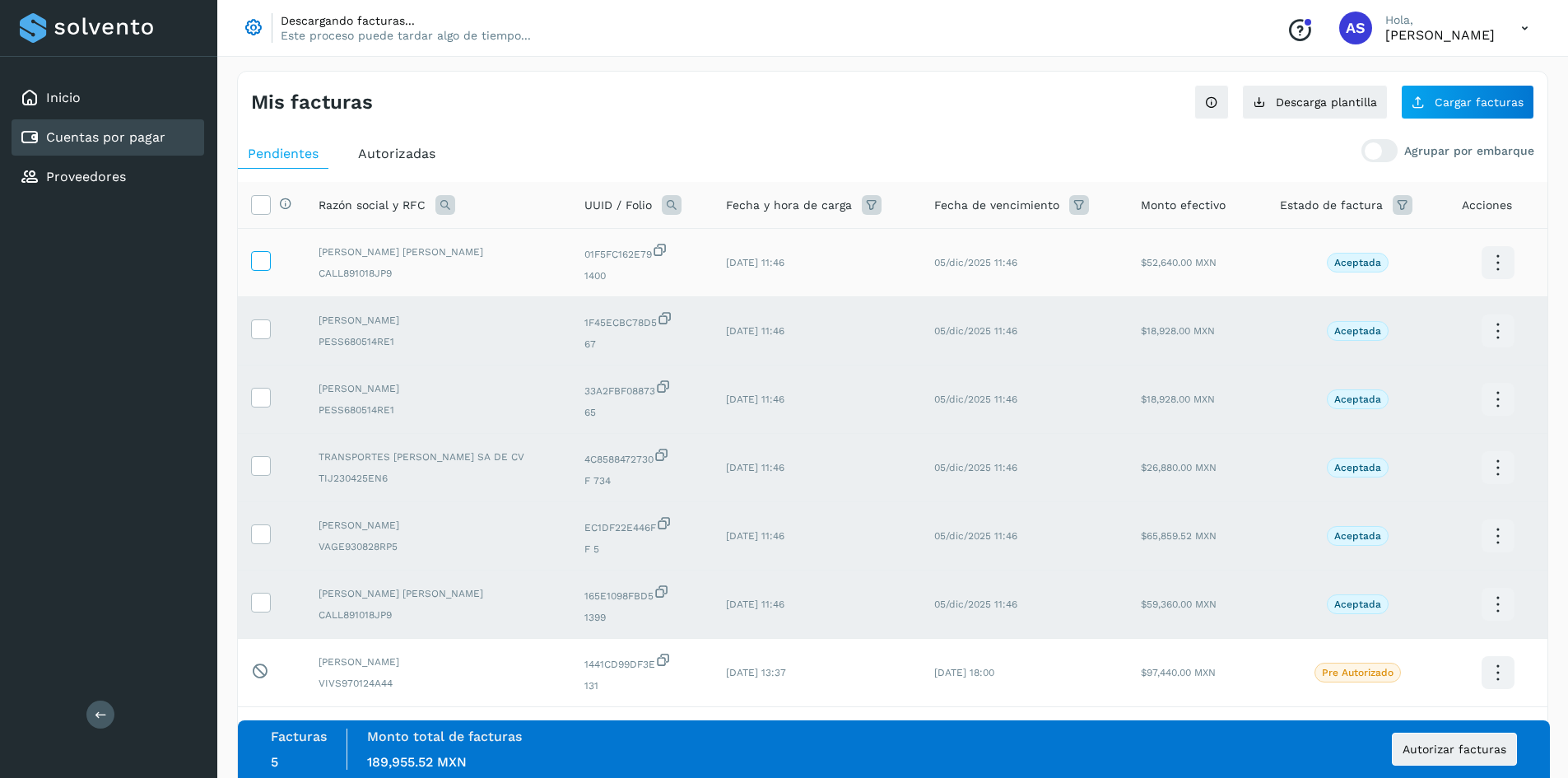
click at [258, 266] on icon at bounding box center [261, 260] width 18 height 18
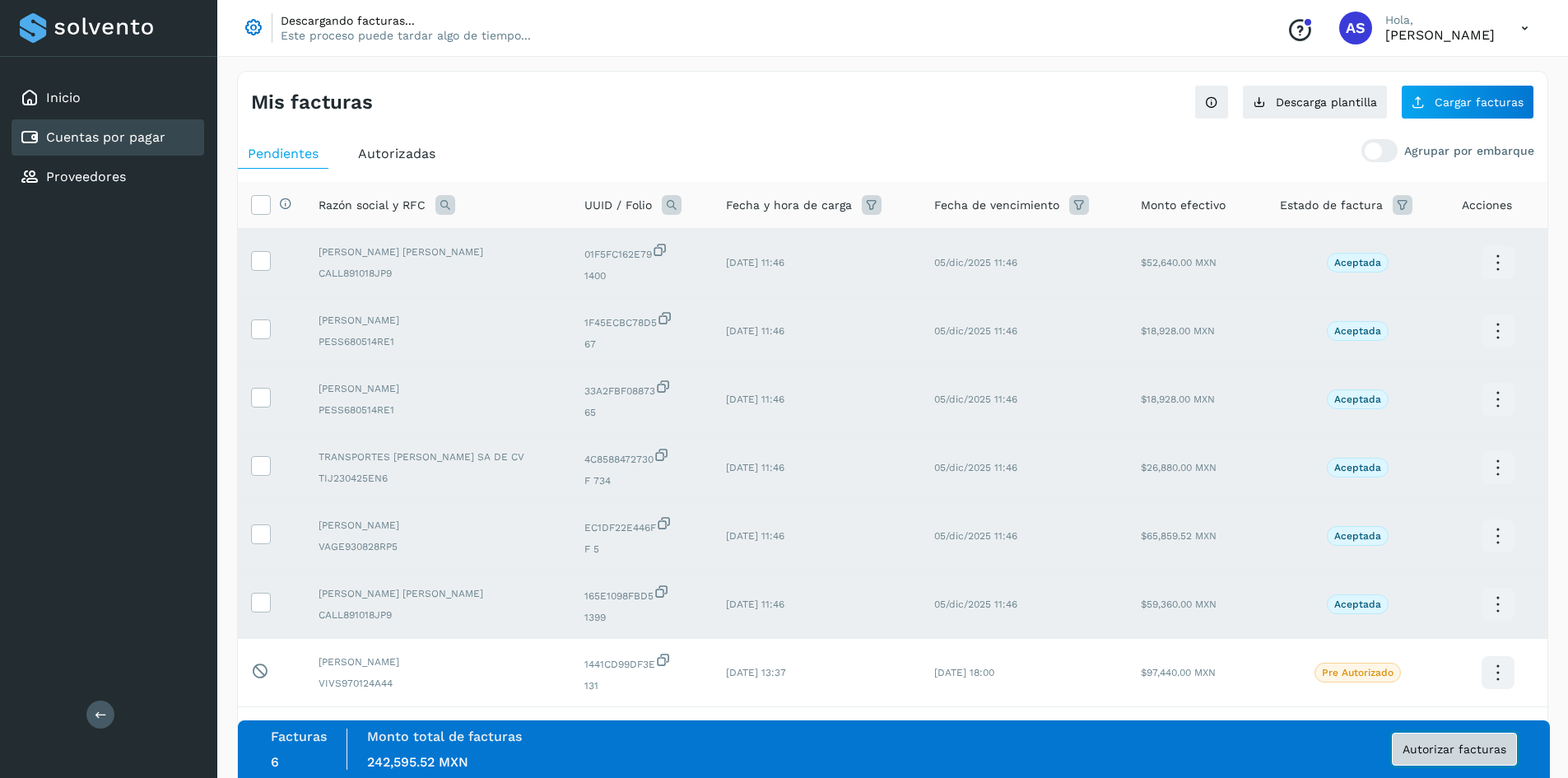
click at [1452, 755] on span "Autorizar facturas" at bounding box center [1453, 749] width 103 height 12
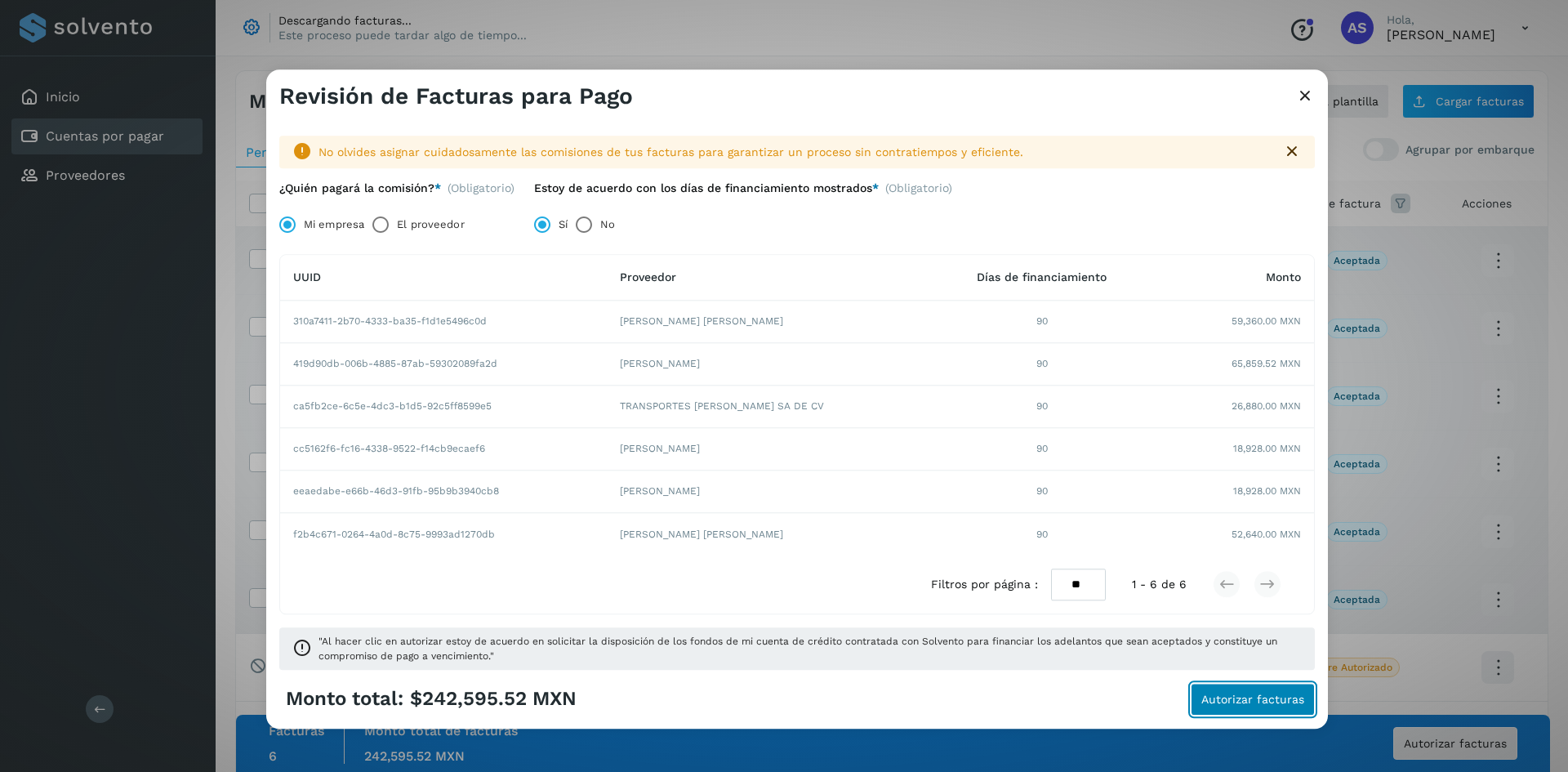
click at [1217, 706] on button "Autorizar facturas" at bounding box center [1252, 699] width 124 height 32
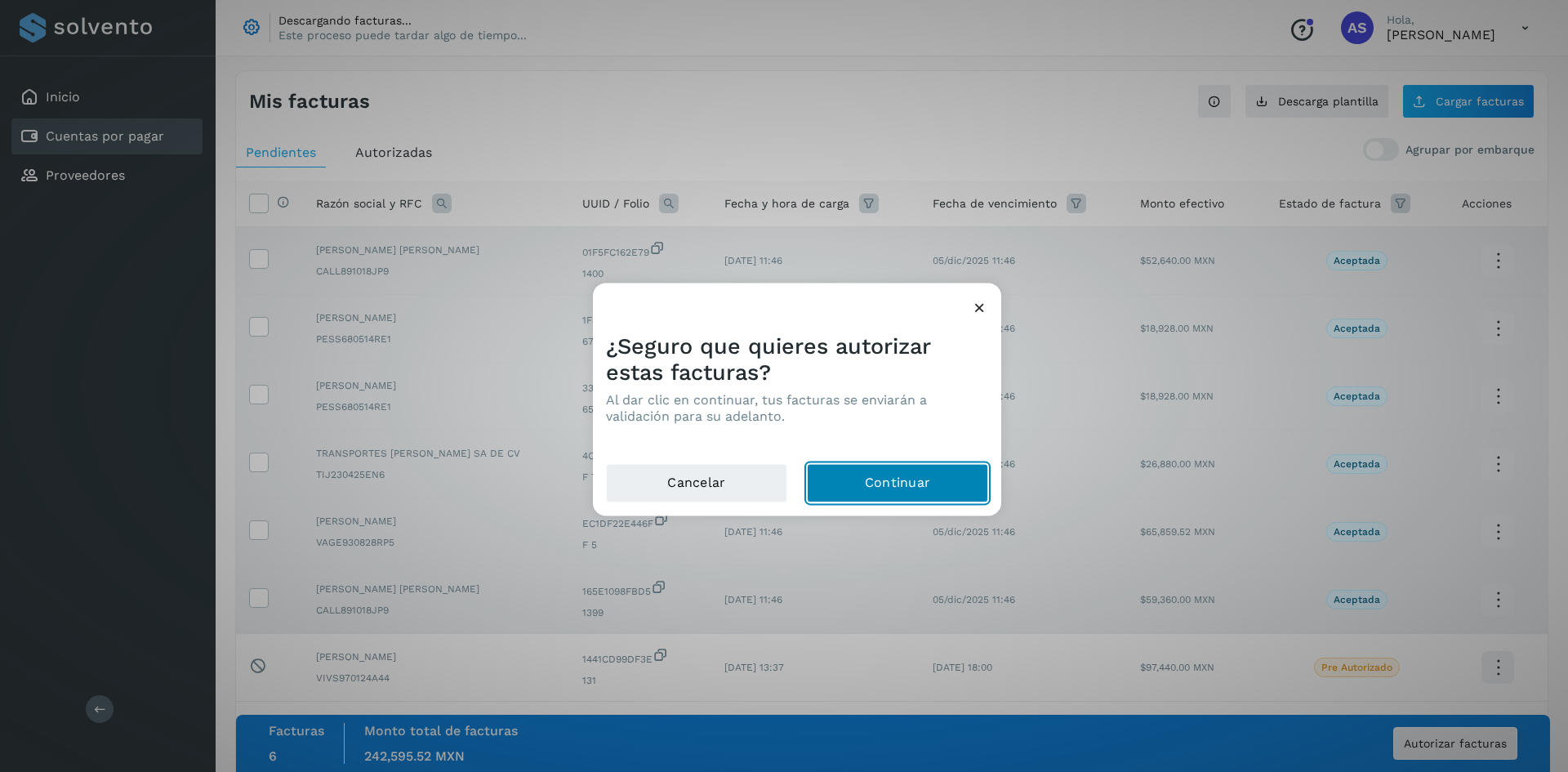
click at [883, 493] on button "Continuar" at bounding box center [898, 483] width 181 height 39
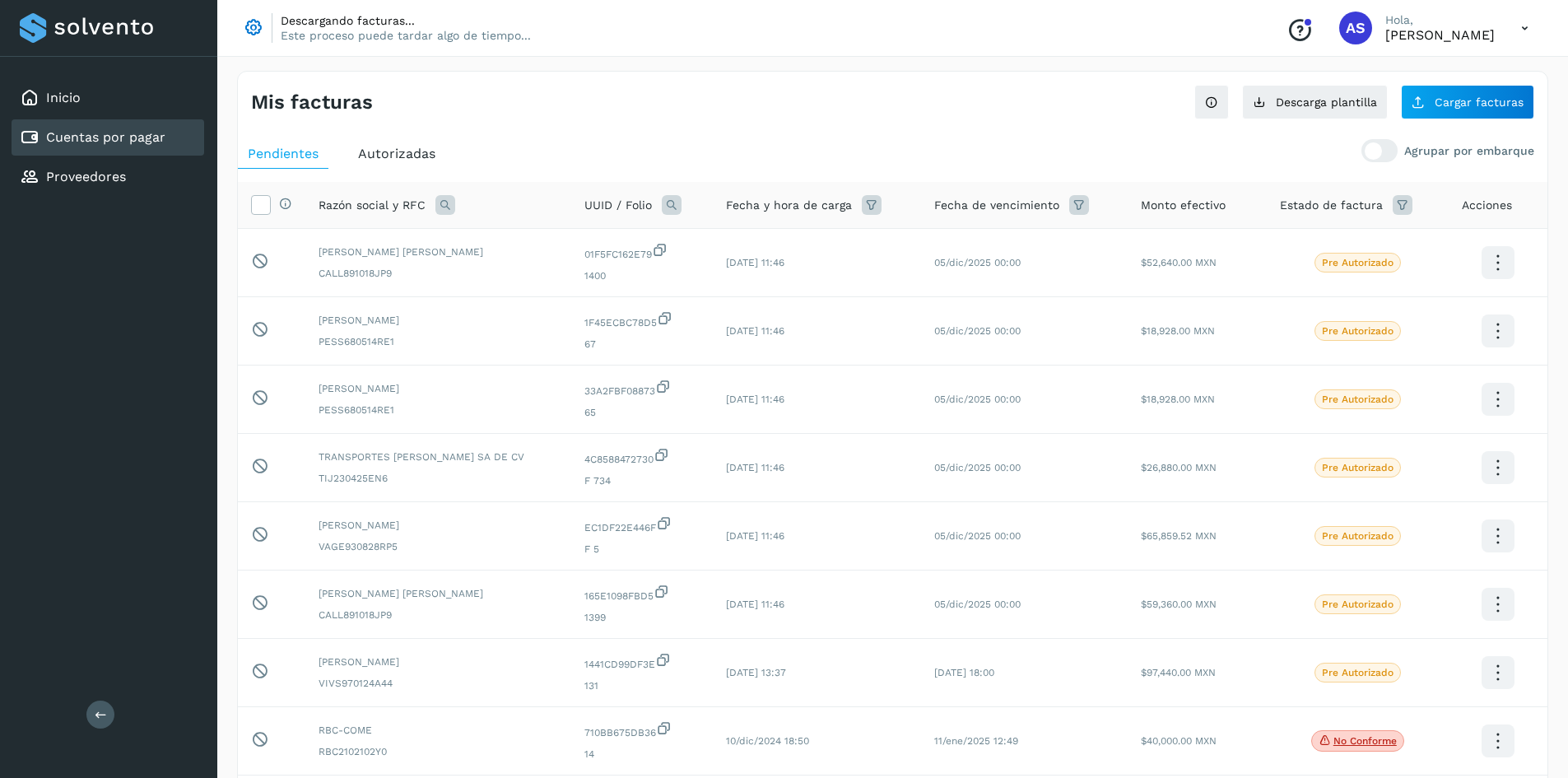
click at [1525, 33] on icon at bounding box center [1524, 29] width 33 height 33
click at [1016, 142] on div at bounding box center [784, 389] width 1568 height 778
